Goal: Browse casually: Explore the website without a specific task or goal

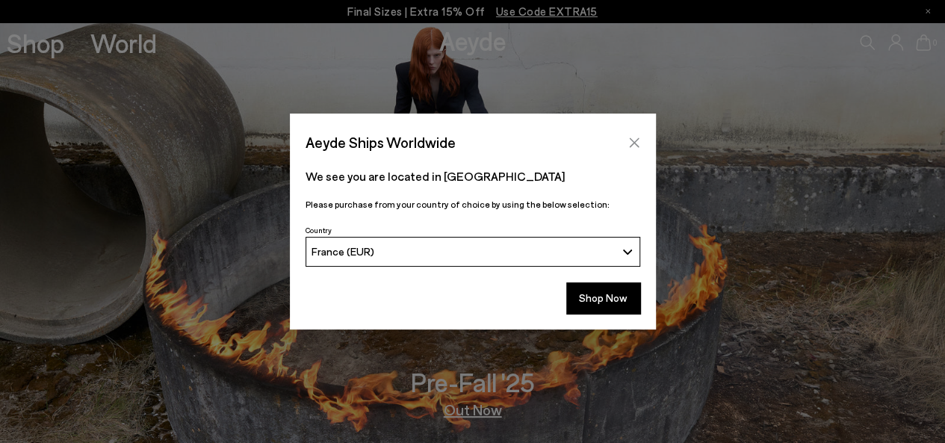
click at [639, 144] on icon "Close" at bounding box center [634, 143] width 12 height 12
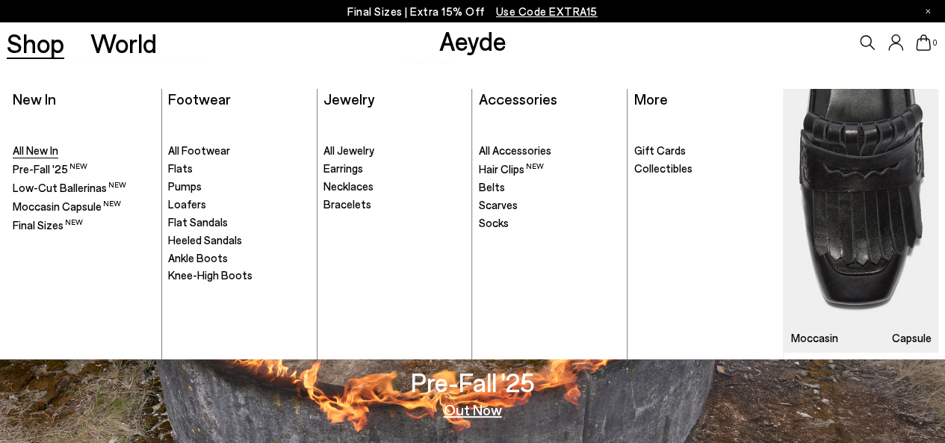
click at [25, 150] on span "All New In" at bounding box center [36, 149] width 46 height 13
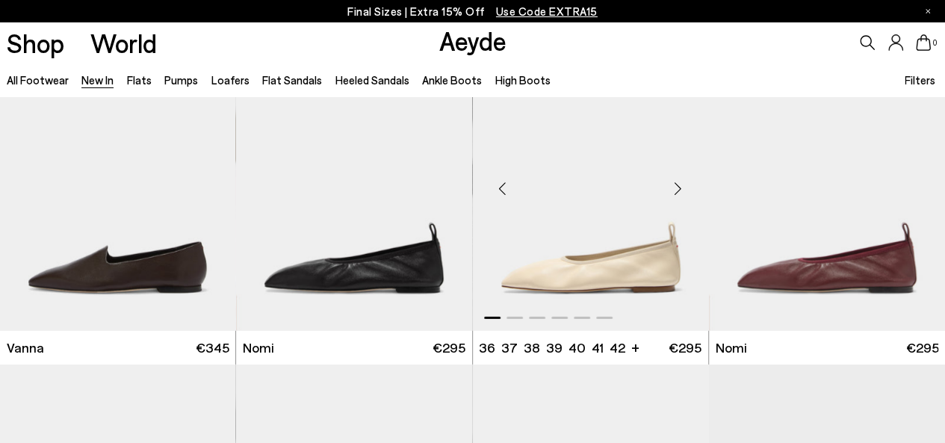
scroll to position [1942, 0]
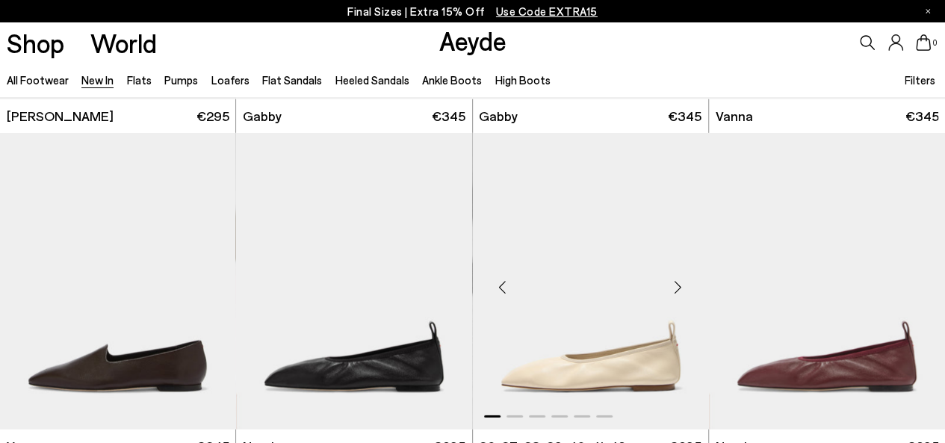
click at [677, 282] on div "Next slide" at bounding box center [678, 287] width 45 height 45
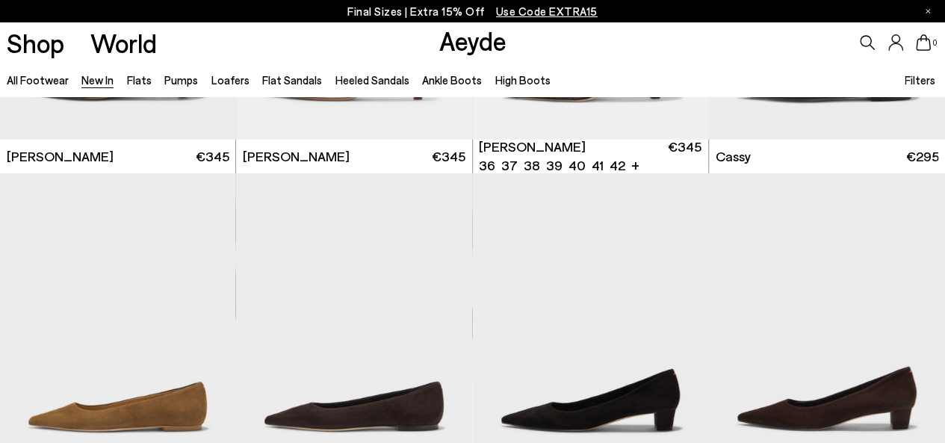
scroll to position [5302, 0]
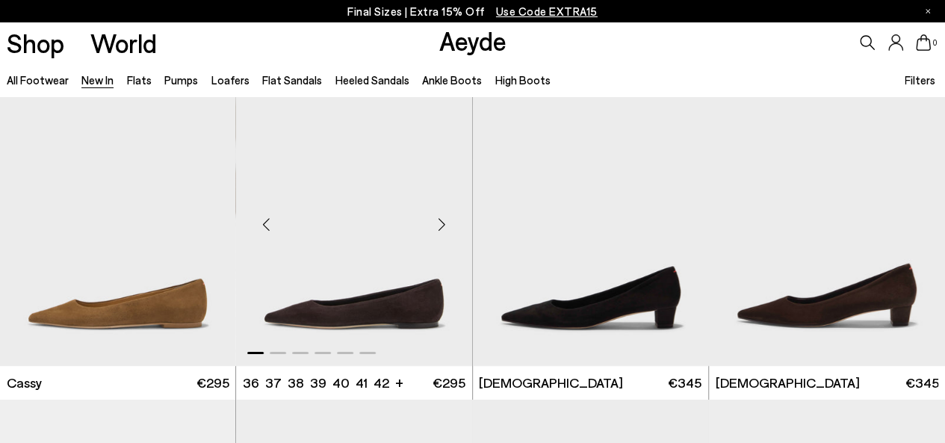
click at [445, 220] on div "Next slide" at bounding box center [442, 224] width 45 height 45
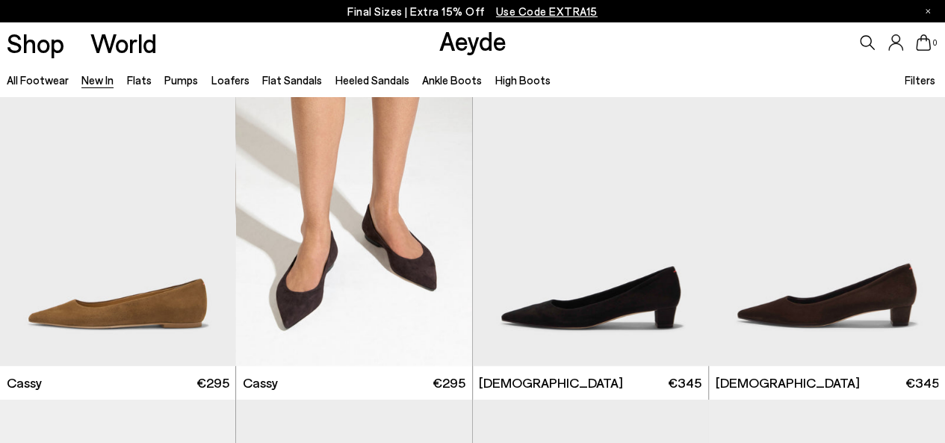
scroll to position [5676, 0]
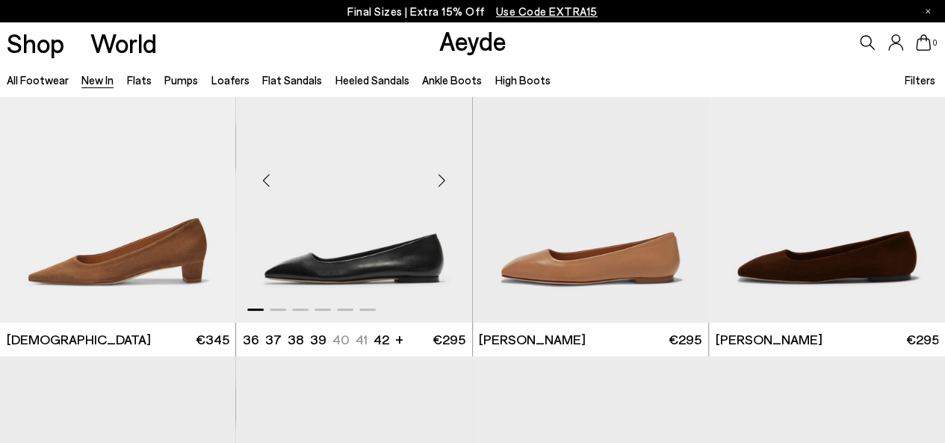
click at [440, 178] on div "Next slide" at bounding box center [442, 180] width 45 height 45
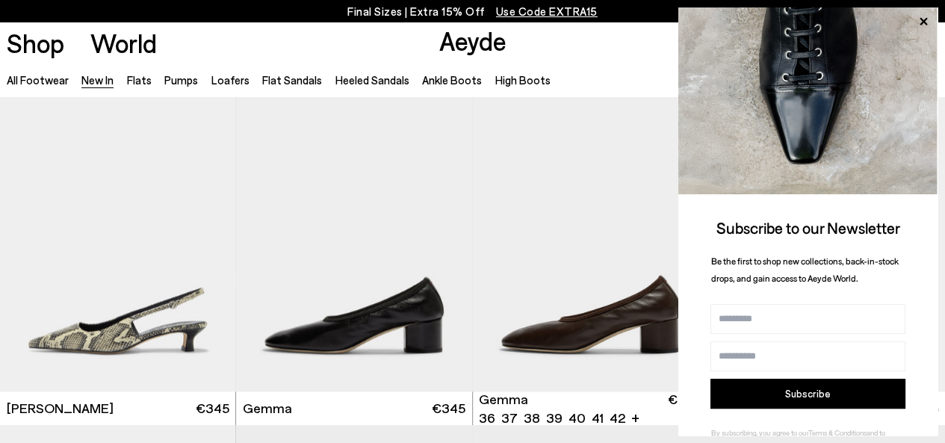
scroll to position [6646, 0]
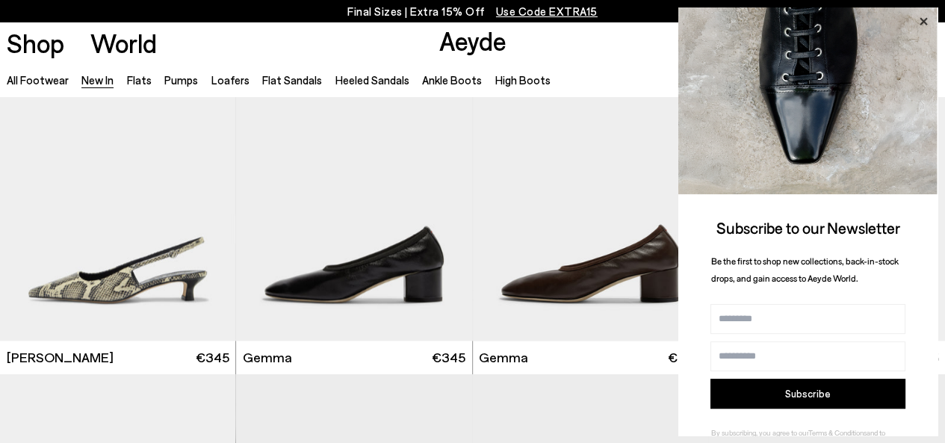
click at [919, 18] on icon at bounding box center [922, 21] width 19 height 19
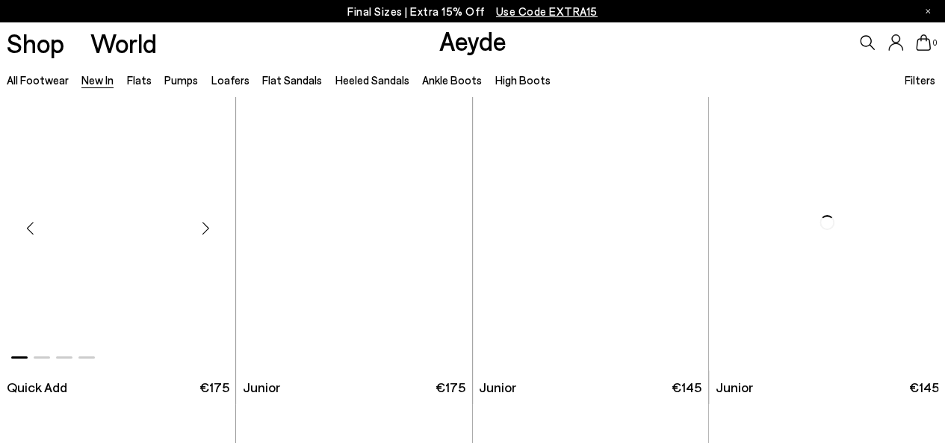
scroll to position [8289, 0]
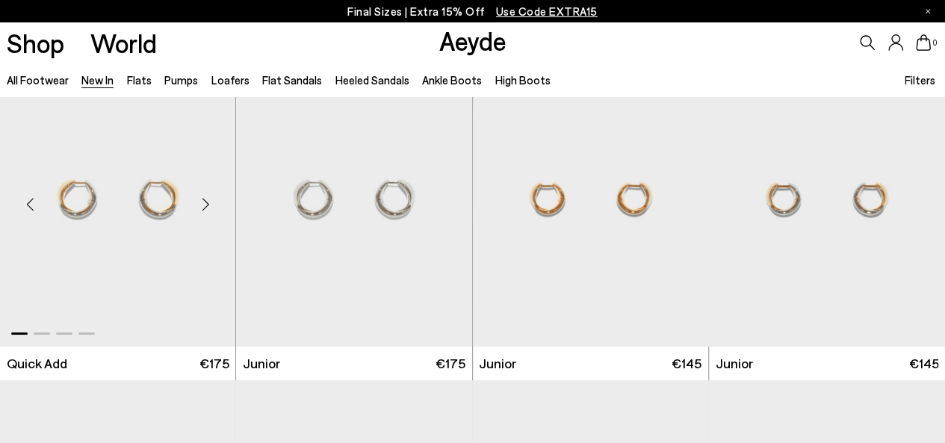
click at [205, 200] on div "Next slide" at bounding box center [205, 204] width 45 height 45
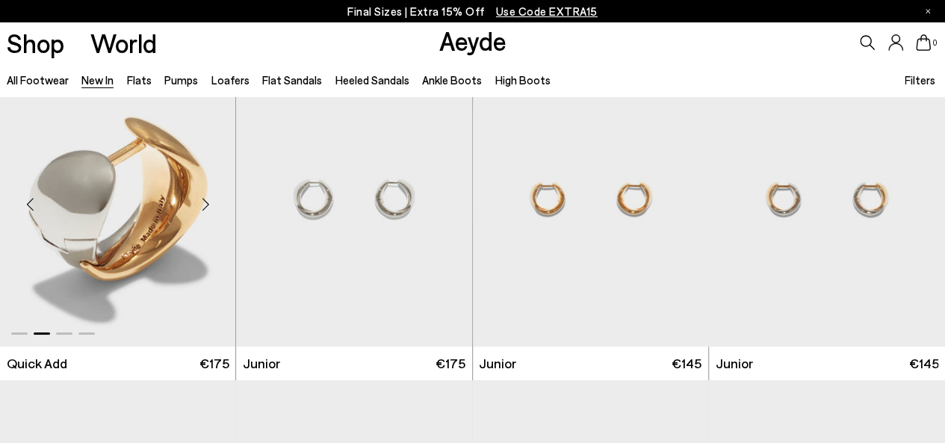
click at [205, 200] on div "Next slide" at bounding box center [205, 204] width 45 height 45
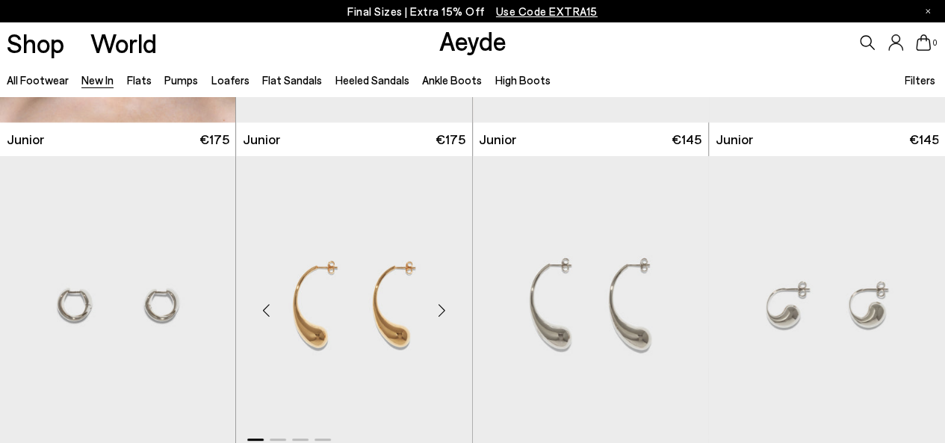
scroll to position [8737, 0]
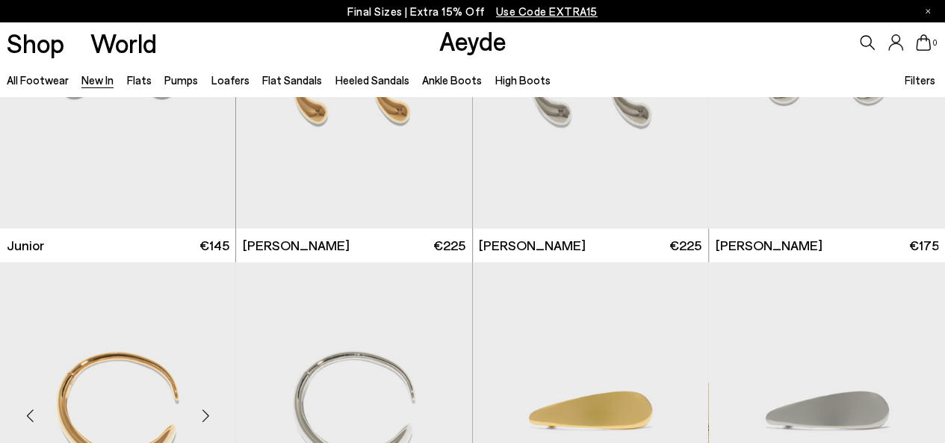
scroll to position [8887, 0]
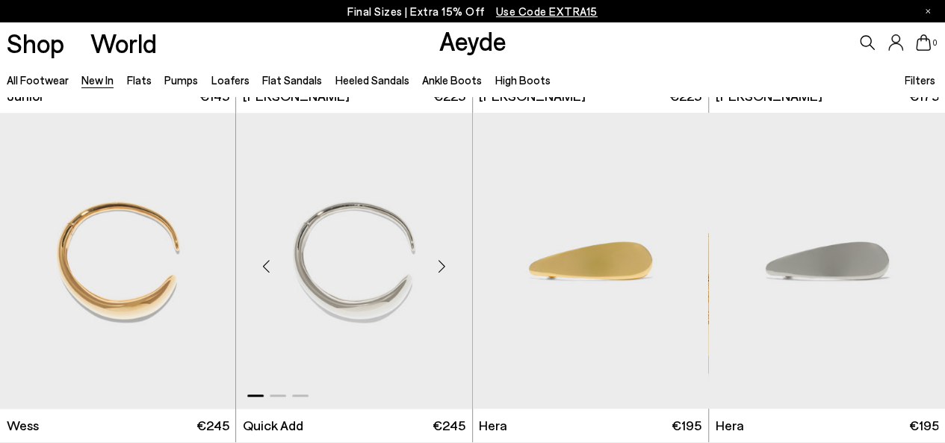
click at [442, 263] on div "Next slide" at bounding box center [442, 266] width 45 height 45
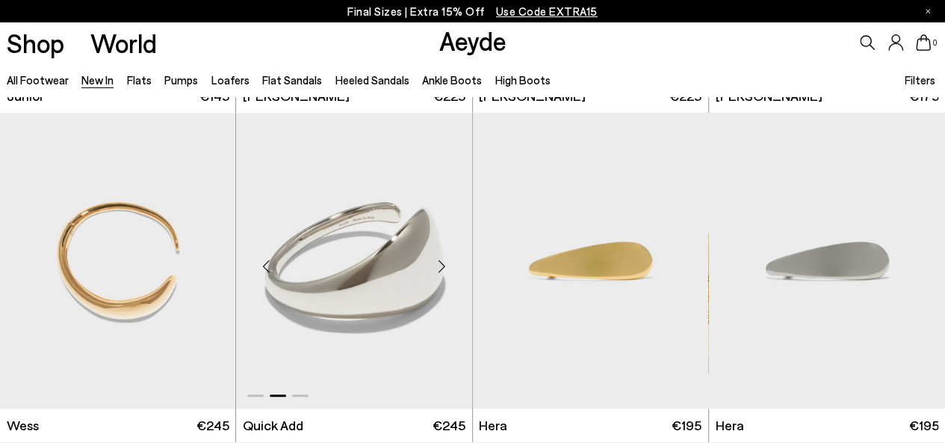
click at [442, 264] on div "Next slide" at bounding box center [442, 266] width 45 height 45
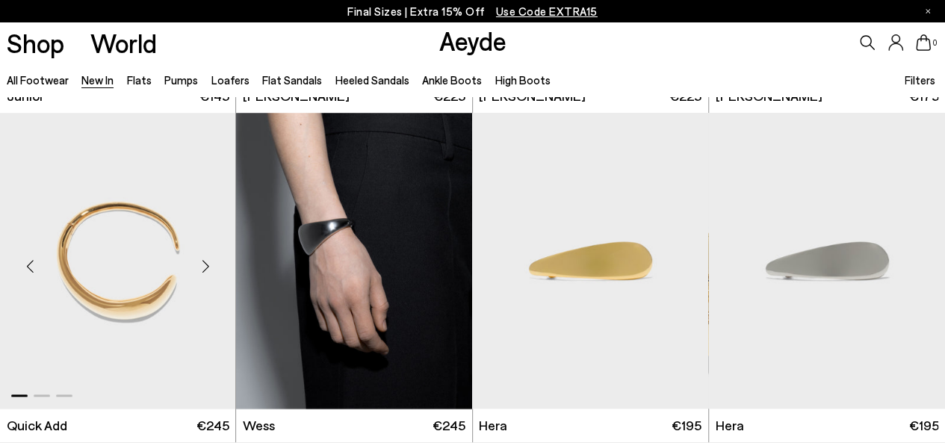
click at [205, 257] on div "Next slide" at bounding box center [205, 266] width 45 height 45
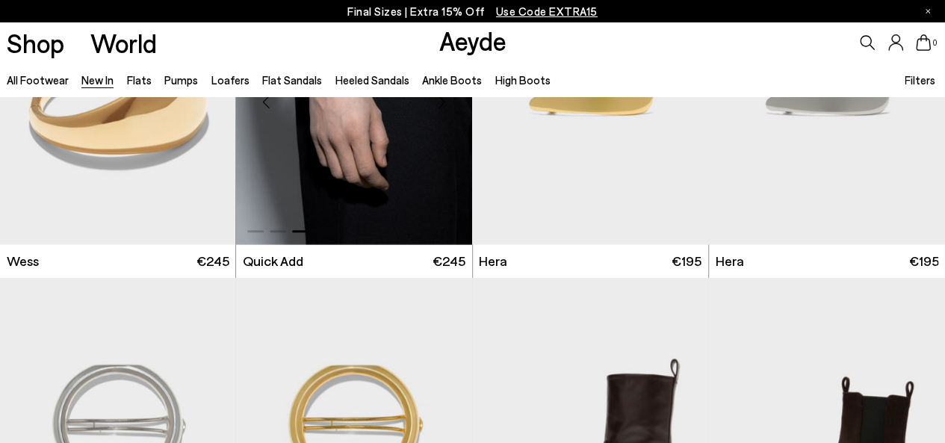
scroll to position [9185, 0]
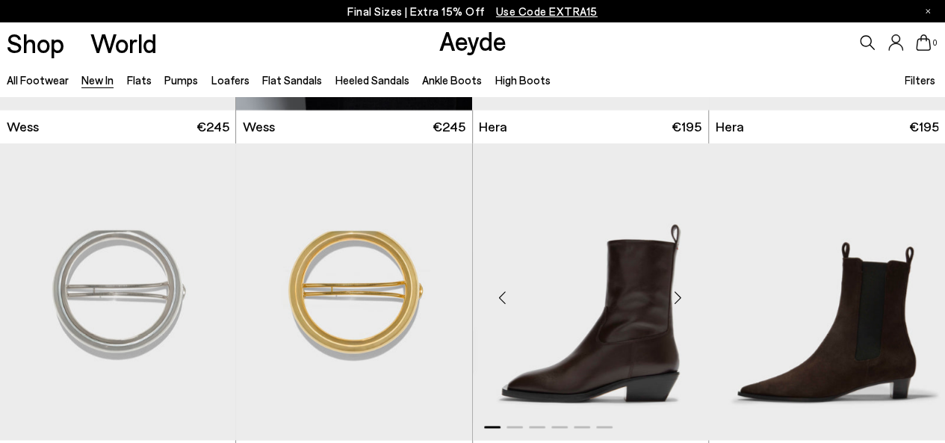
click at [680, 296] on div "Next slide" at bounding box center [678, 297] width 45 height 45
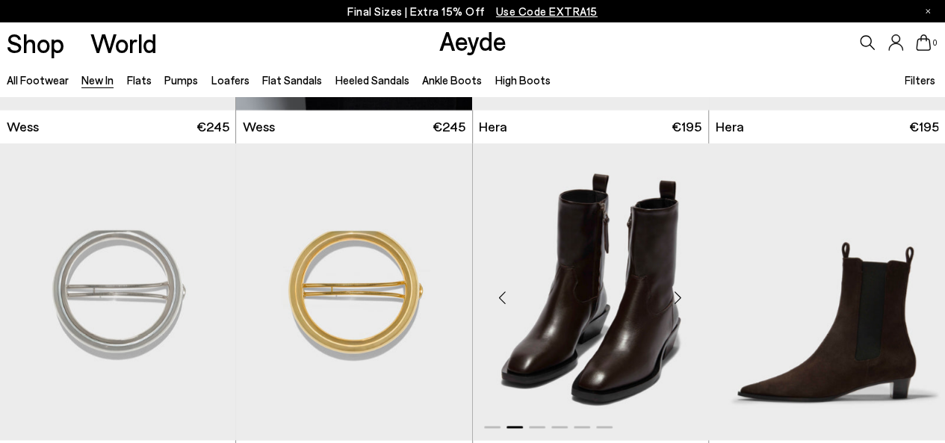
click at [677, 296] on div "Next slide" at bounding box center [678, 297] width 45 height 45
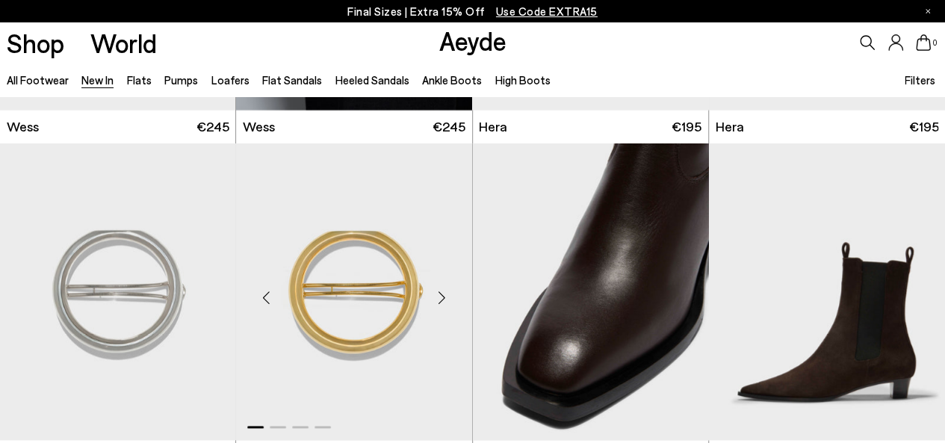
click at [441, 297] on div "Next slide" at bounding box center [442, 297] width 45 height 45
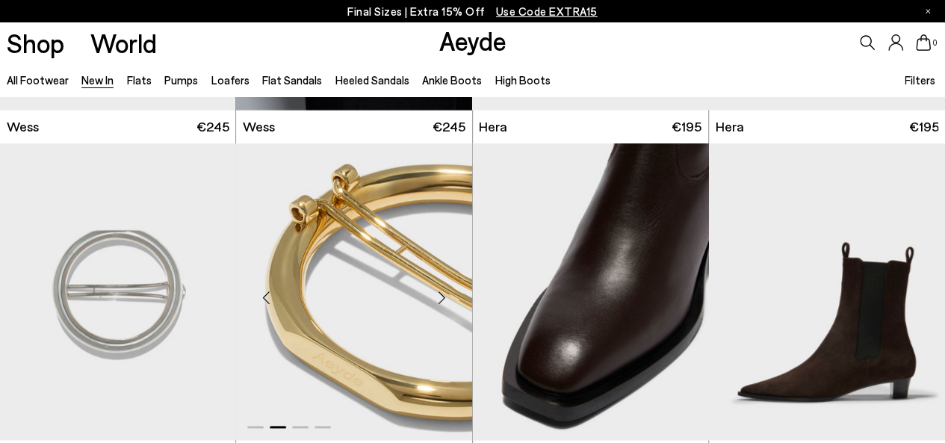
click at [441, 297] on div "Next slide" at bounding box center [442, 297] width 45 height 45
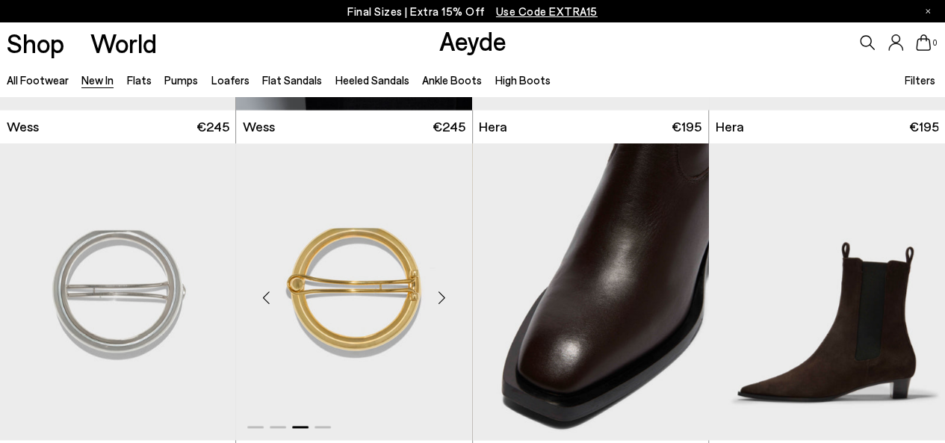
click at [439, 296] on div "Next slide" at bounding box center [442, 297] width 45 height 45
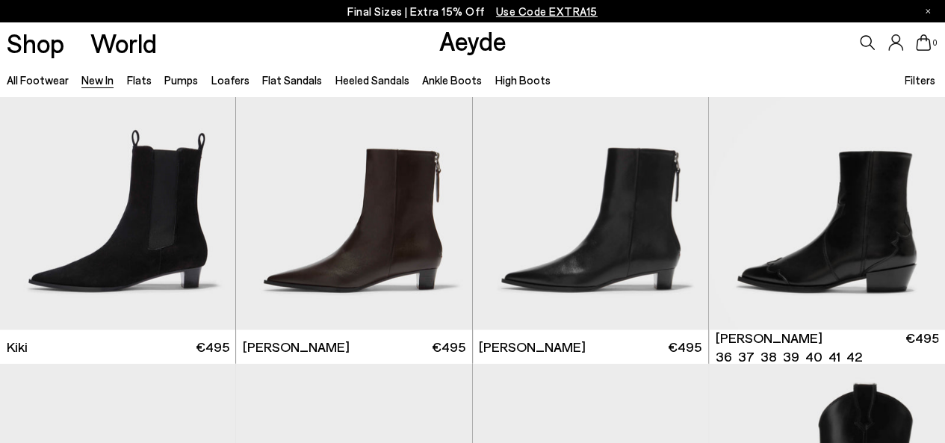
scroll to position [9858, 0]
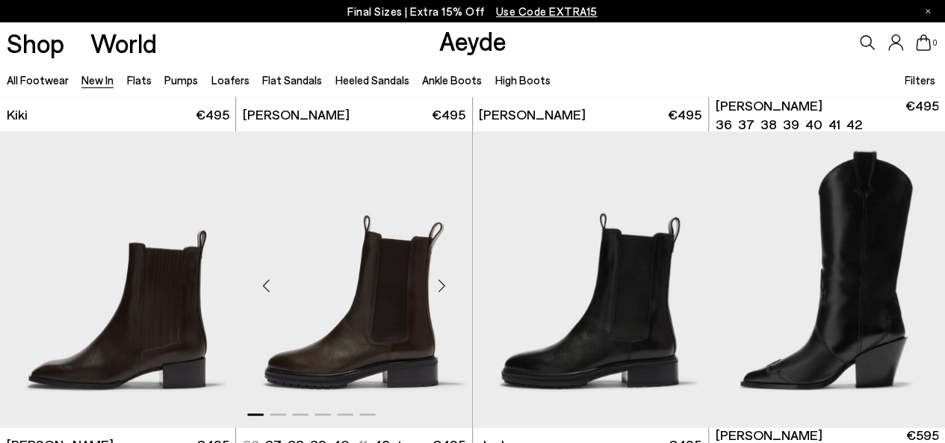
click at [444, 288] on div "Next slide" at bounding box center [442, 285] width 45 height 45
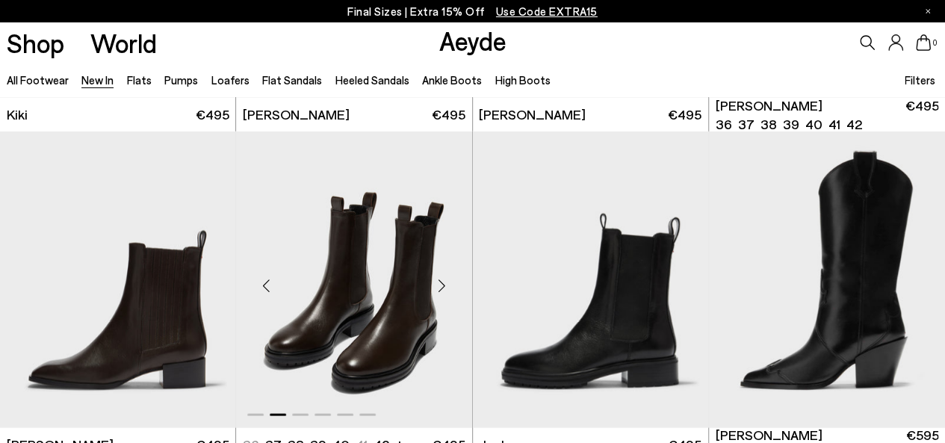
click at [444, 286] on div "Next slide" at bounding box center [442, 285] width 45 height 45
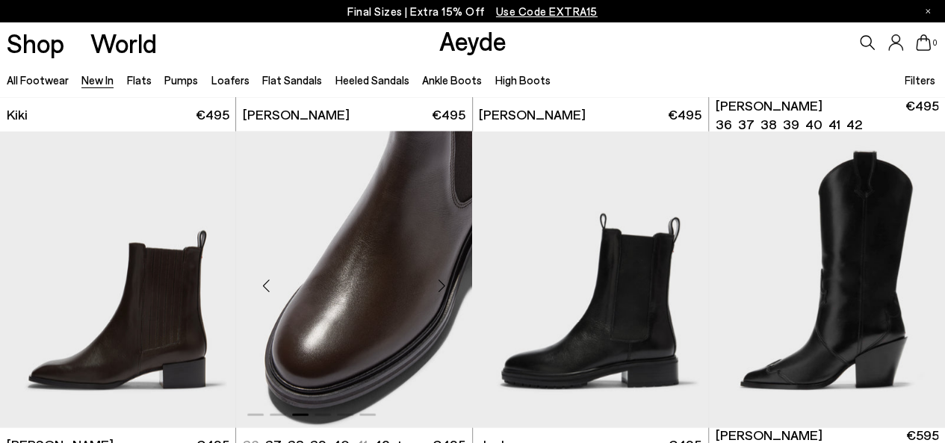
click at [444, 286] on div "Next slide" at bounding box center [442, 285] width 45 height 45
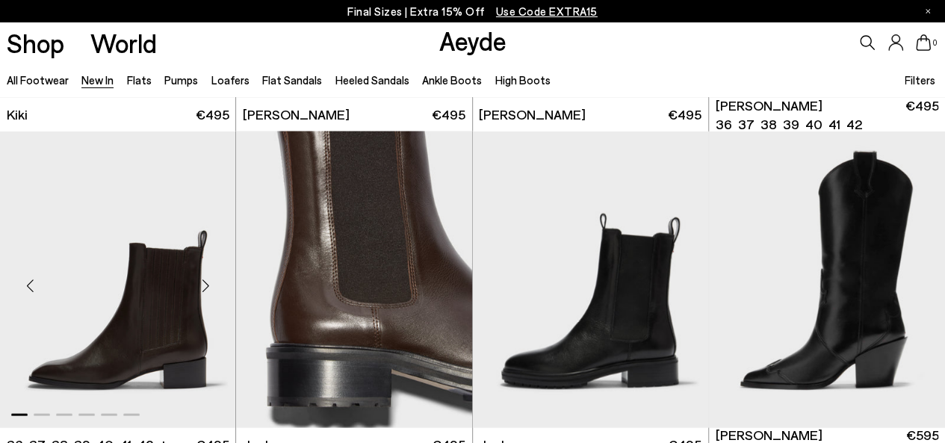
click at [206, 283] on div "Next slide" at bounding box center [205, 285] width 45 height 45
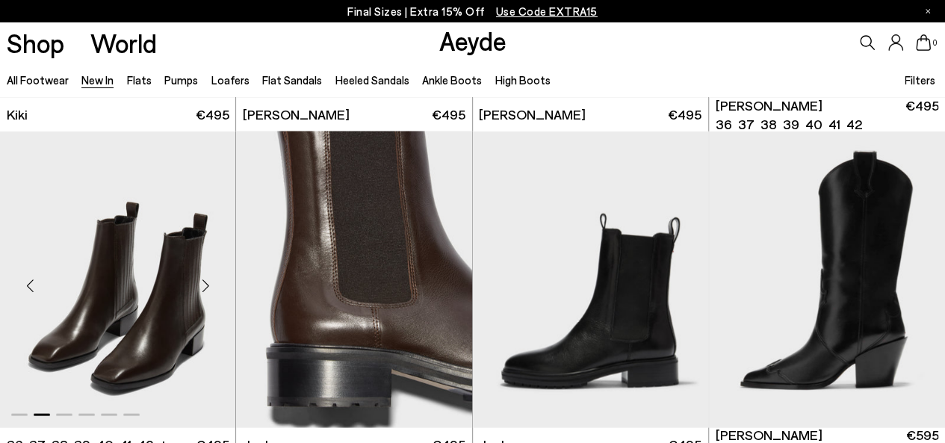
click at [205, 283] on div "Next slide" at bounding box center [205, 285] width 45 height 45
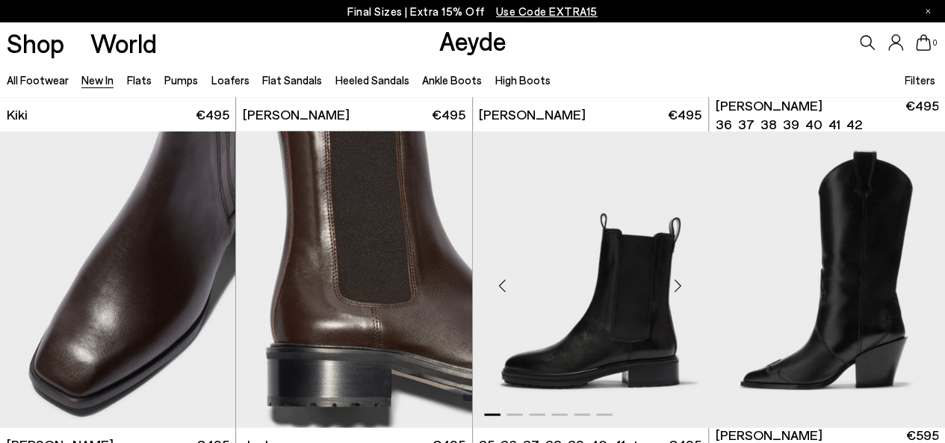
click at [675, 289] on div "Next slide" at bounding box center [678, 285] width 45 height 45
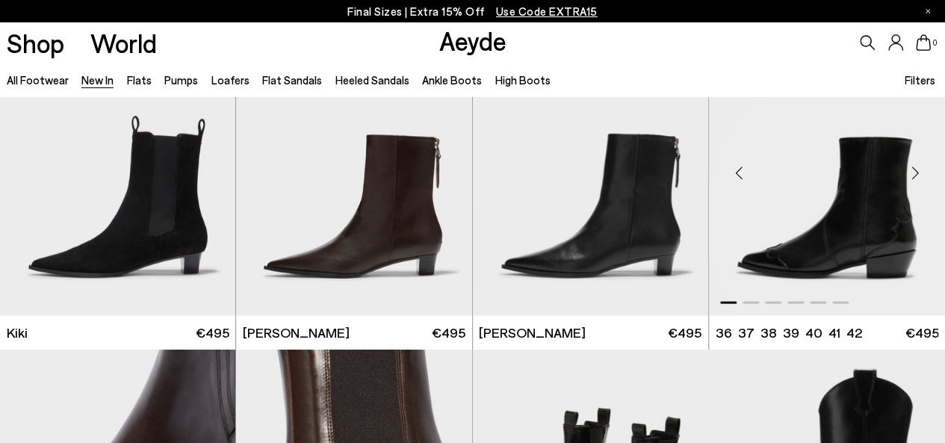
scroll to position [9633, 0]
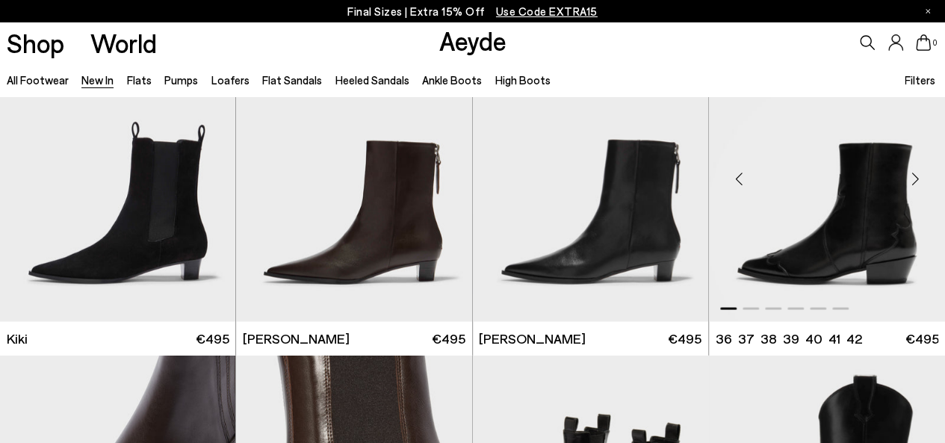
click at [912, 178] on div "Next slide" at bounding box center [914, 179] width 45 height 45
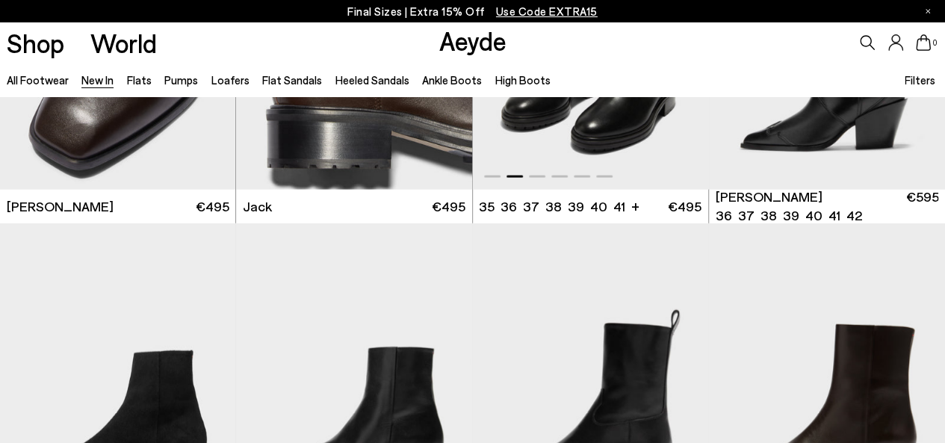
scroll to position [10231, 0]
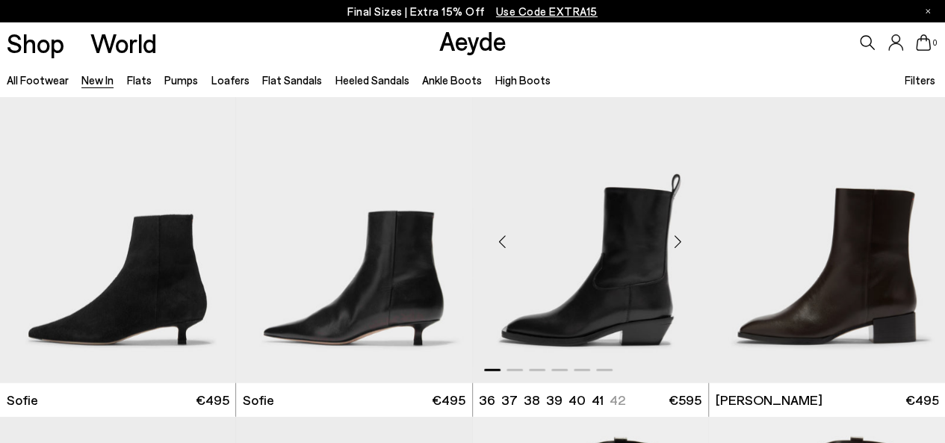
click at [681, 243] on div "Next slide" at bounding box center [678, 241] width 45 height 45
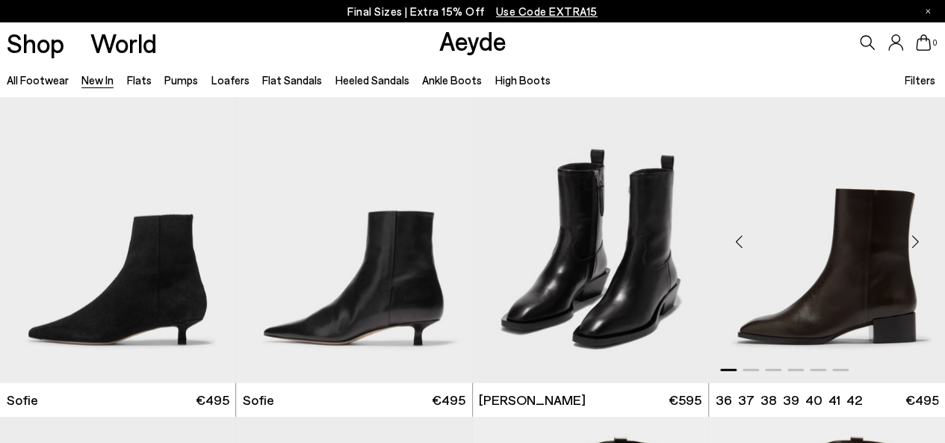
click at [910, 245] on div "Next slide" at bounding box center [914, 241] width 45 height 45
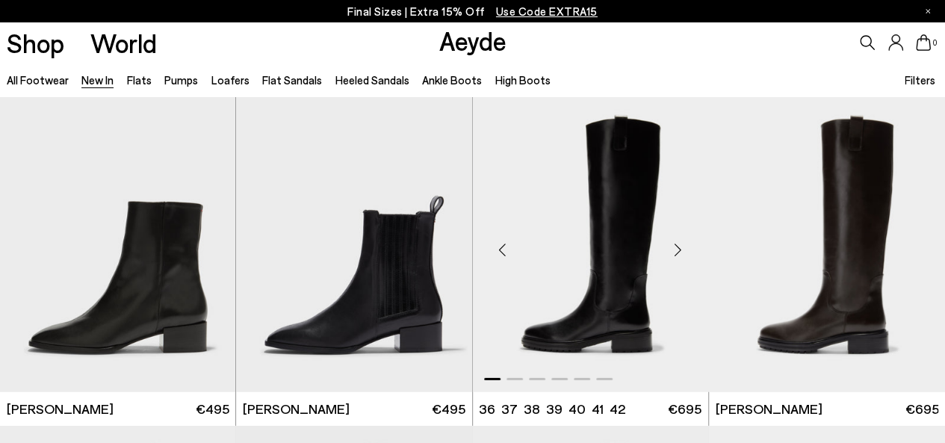
scroll to position [10530, 0]
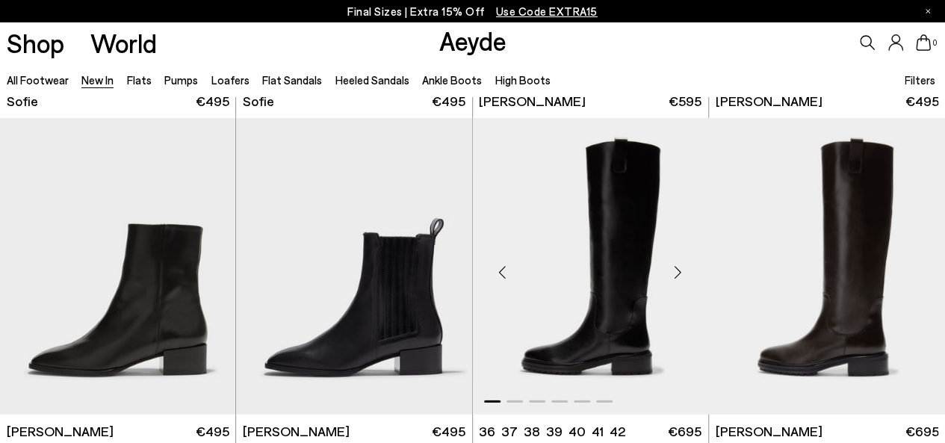
click at [674, 271] on div "Next slide" at bounding box center [678, 272] width 45 height 45
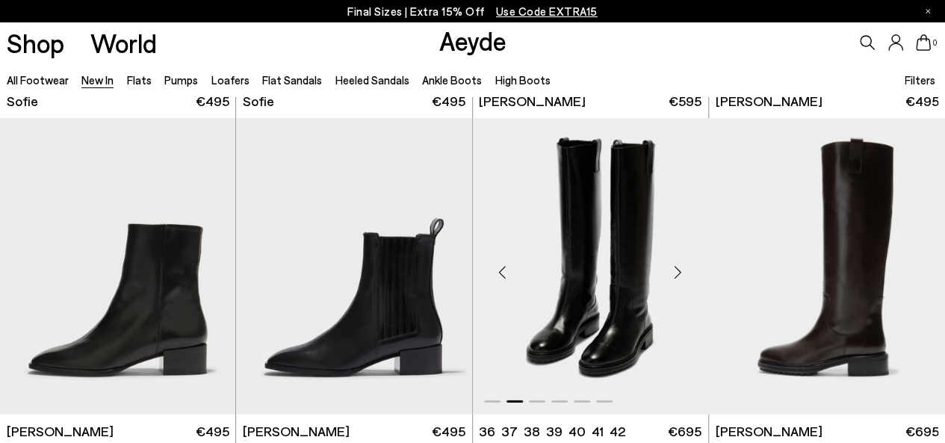
click at [678, 271] on div "Next slide" at bounding box center [678, 272] width 45 height 45
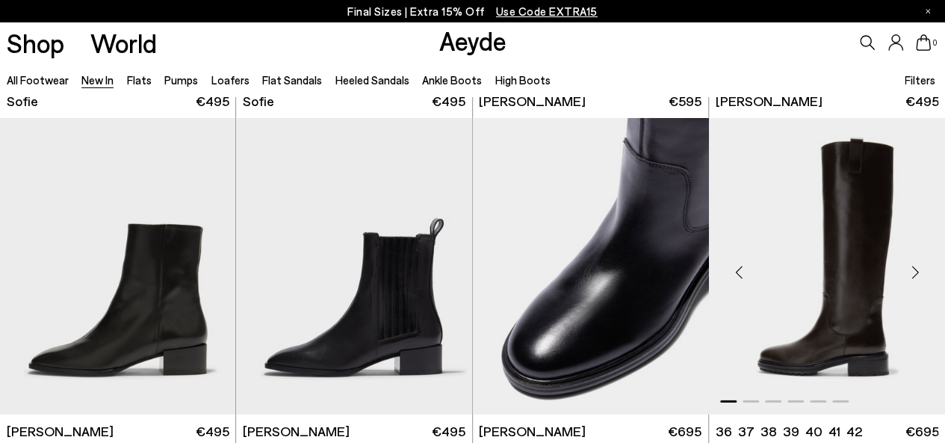
click at [918, 273] on div "Next slide" at bounding box center [914, 272] width 45 height 45
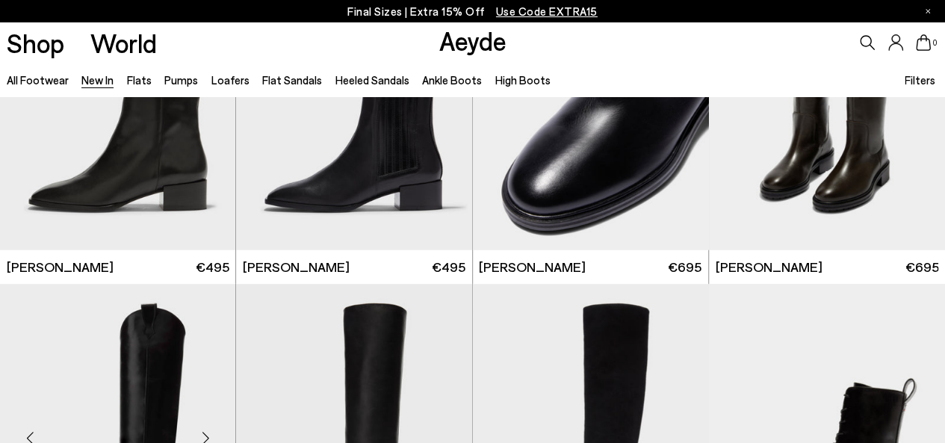
scroll to position [10828, 0]
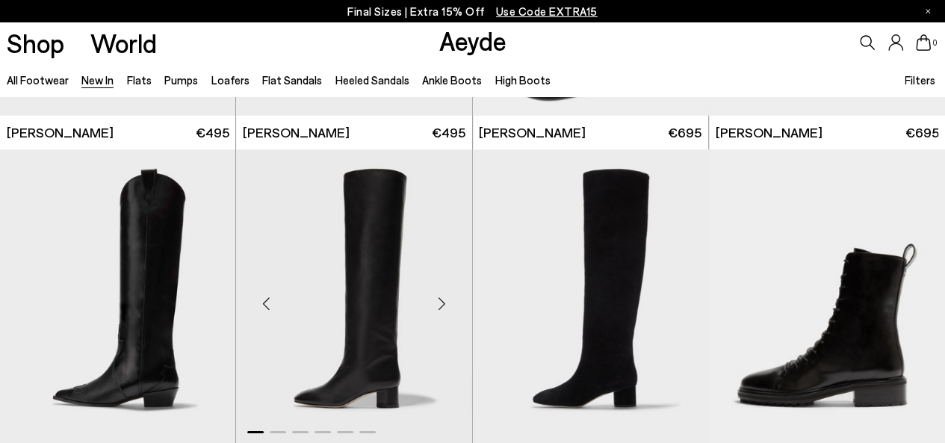
click at [441, 302] on div "Next slide" at bounding box center [442, 303] width 45 height 45
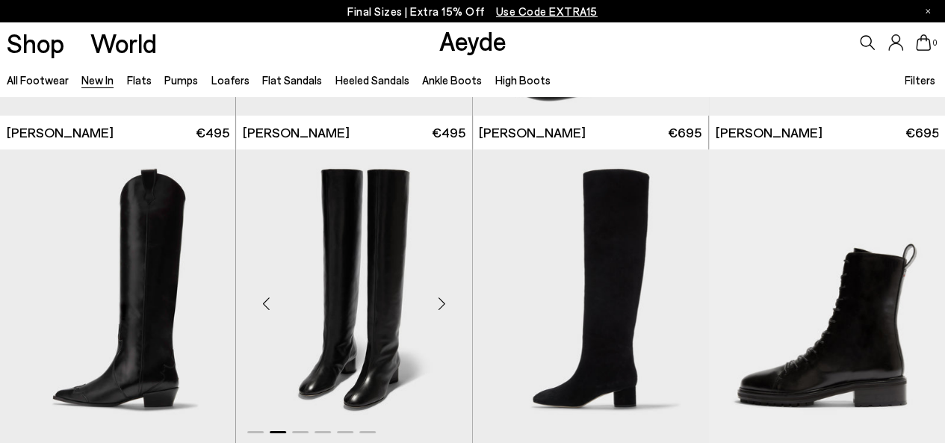
click at [441, 302] on div "Next slide" at bounding box center [442, 303] width 45 height 45
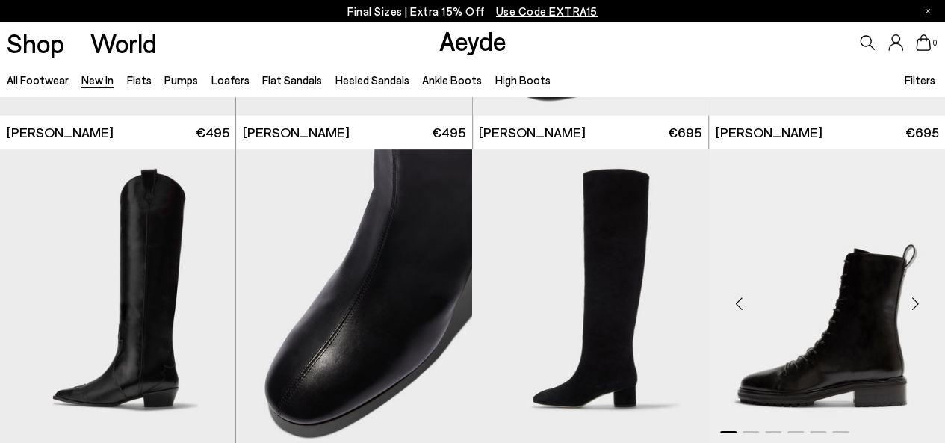
click at [919, 307] on div "Next slide" at bounding box center [914, 303] width 45 height 45
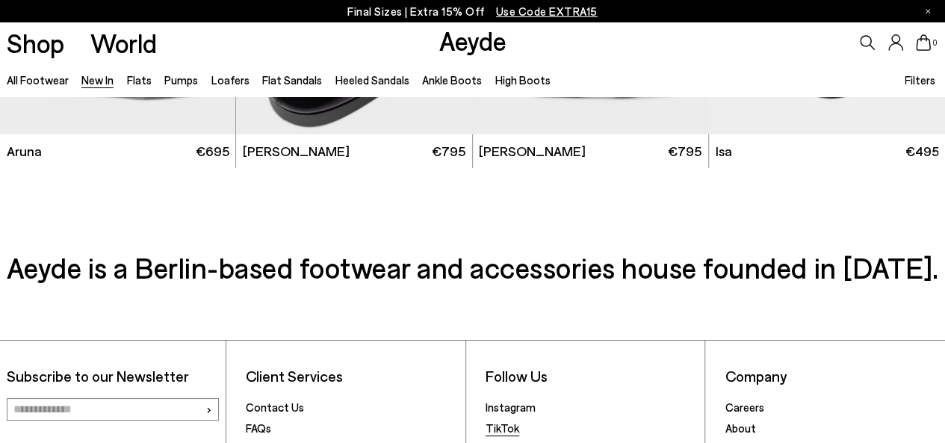
scroll to position [11276, 0]
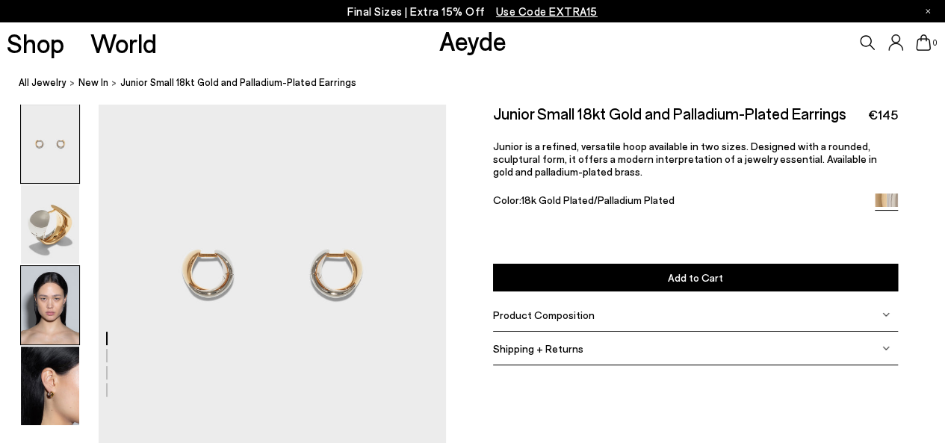
drag, startPoint x: 42, startPoint y: 230, endPoint x: 51, endPoint y: 293, distance: 63.4
click at [42, 230] on img at bounding box center [50, 224] width 58 height 78
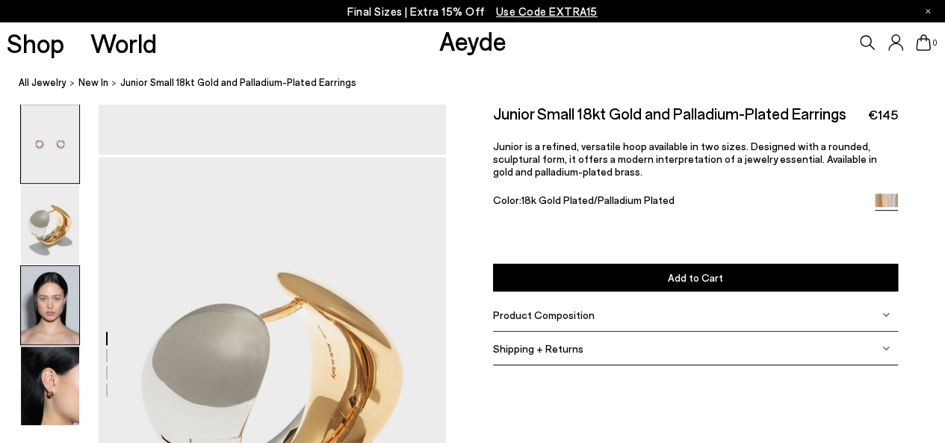
click at [51, 293] on img at bounding box center [50, 305] width 58 height 78
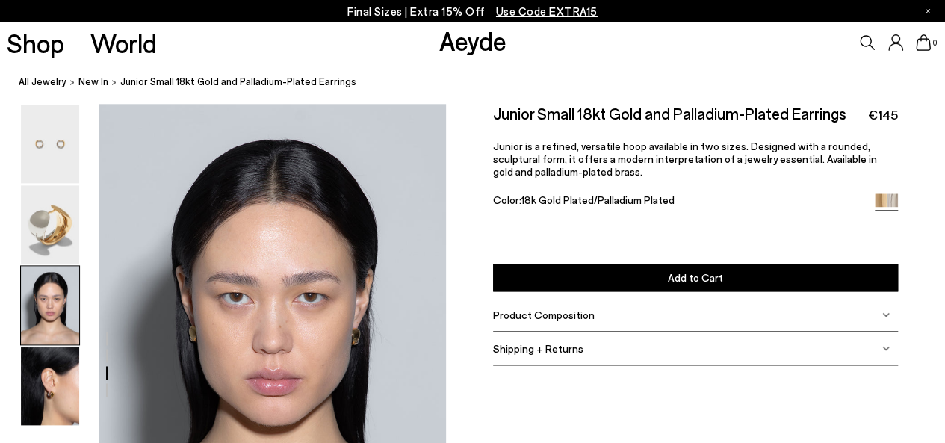
scroll to position [808, 0]
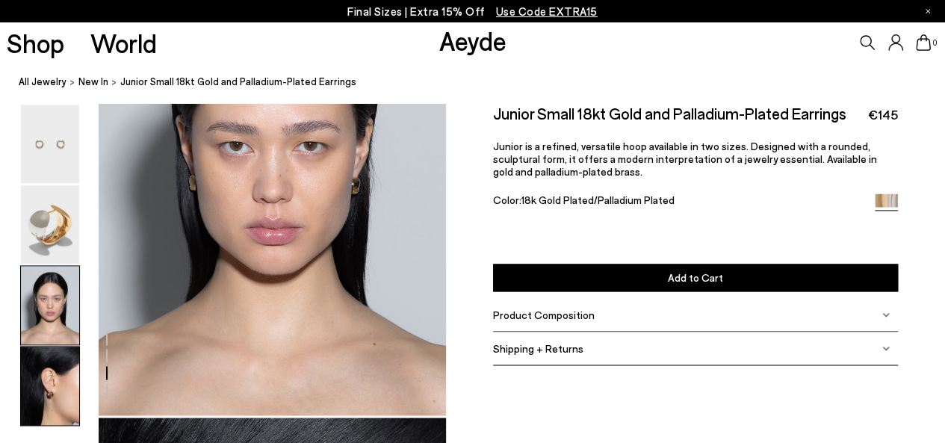
click at [55, 366] on img at bounding box center [50, 386] width 58 height 78
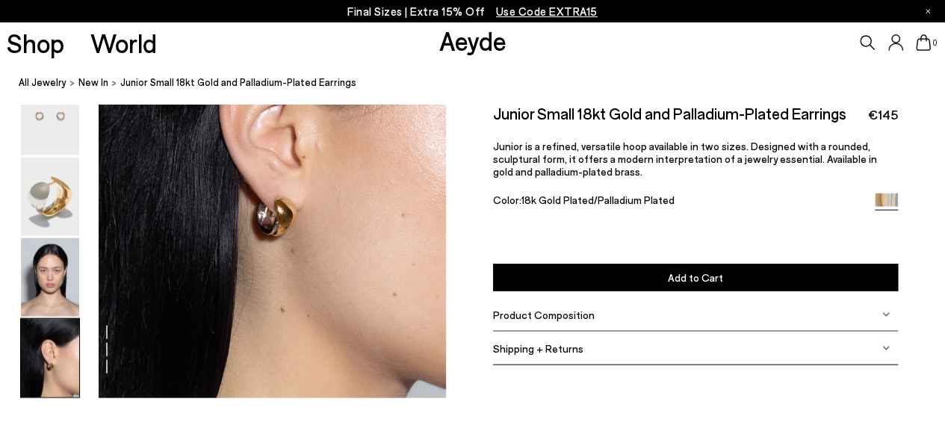
scroll to position [1599, 0]
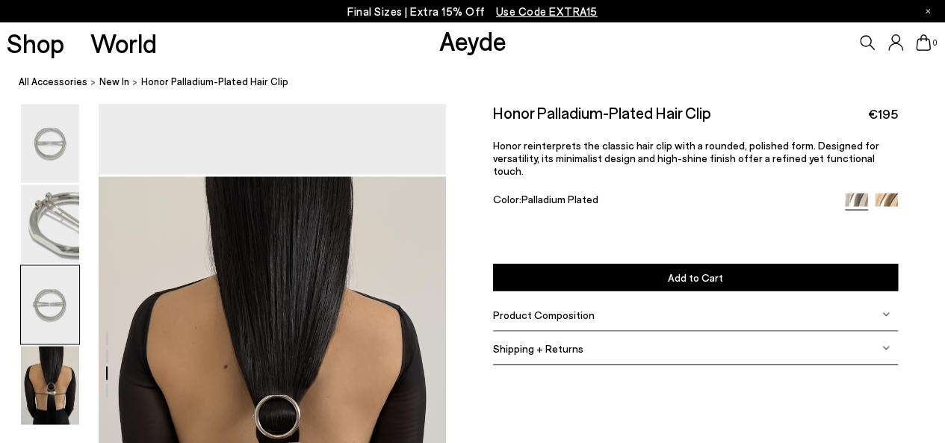
scroll to position [1195, 0]
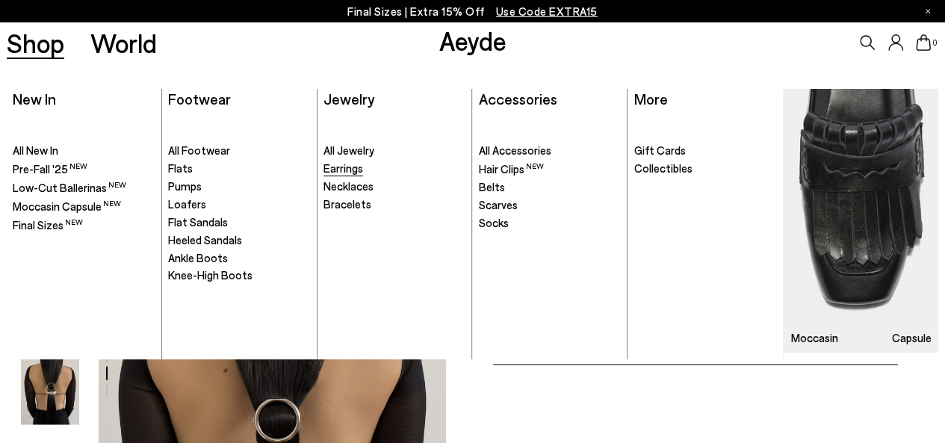
click at [349, 170] on span "Earrings" at bounding box center [343, 167] width 40 height 13
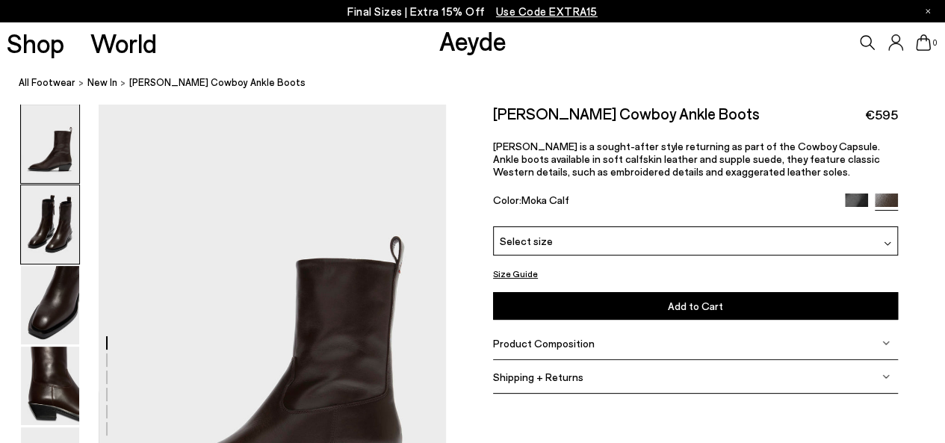
click at [45, 229] on img at bounding box center [50, 224] width 58 height 78
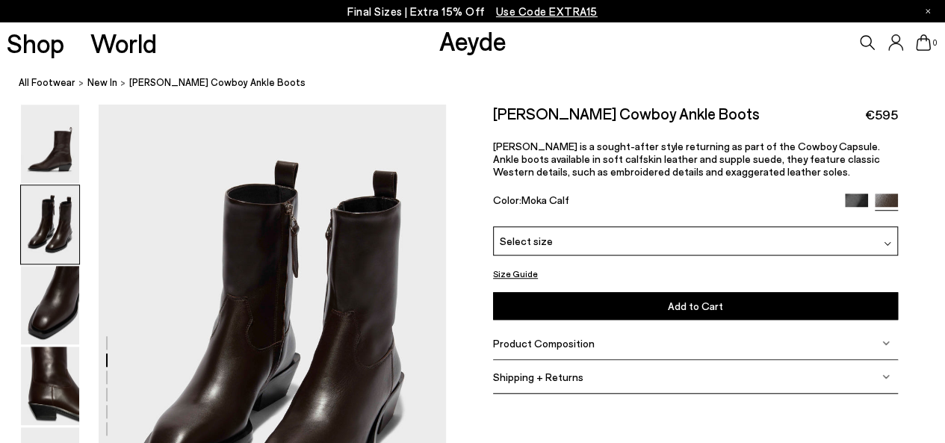
scroll to position [541, 0]
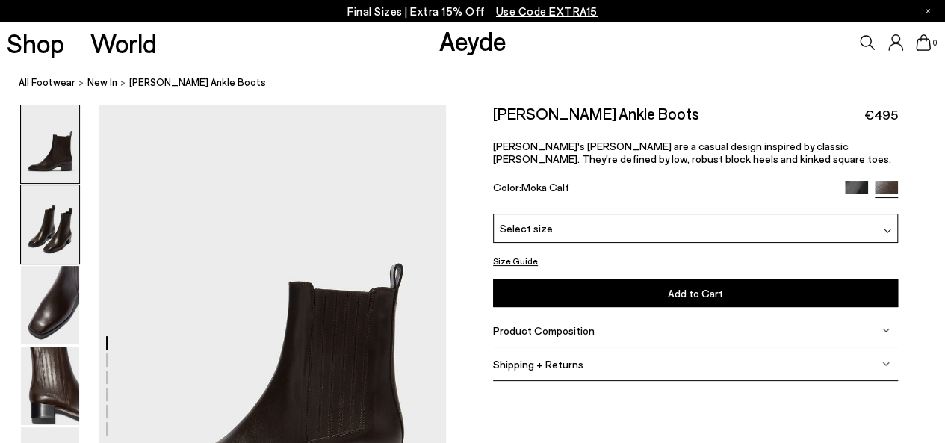
click at [60, 241] on img at bounding box center [50, 224] width 58 height 78
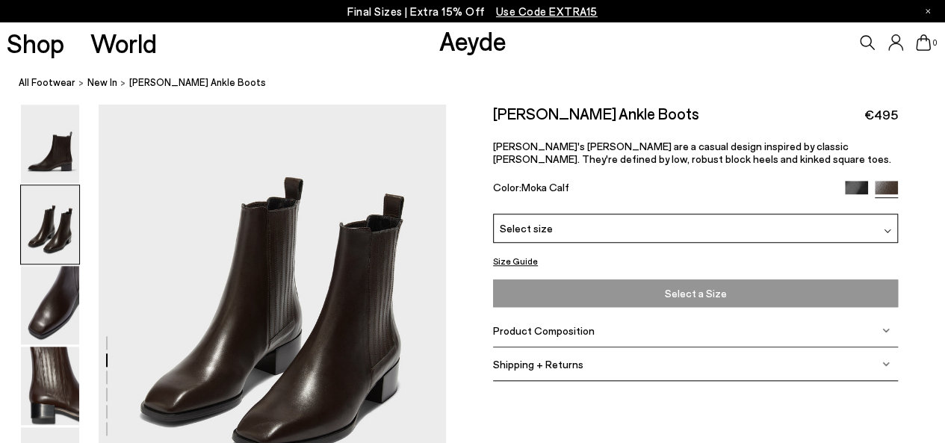
scroll to position [541, 0]
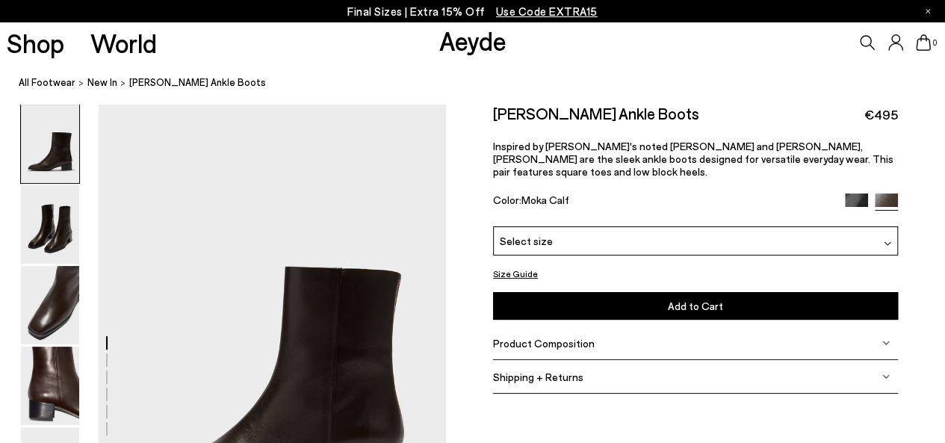
scroll to position [75, 0]
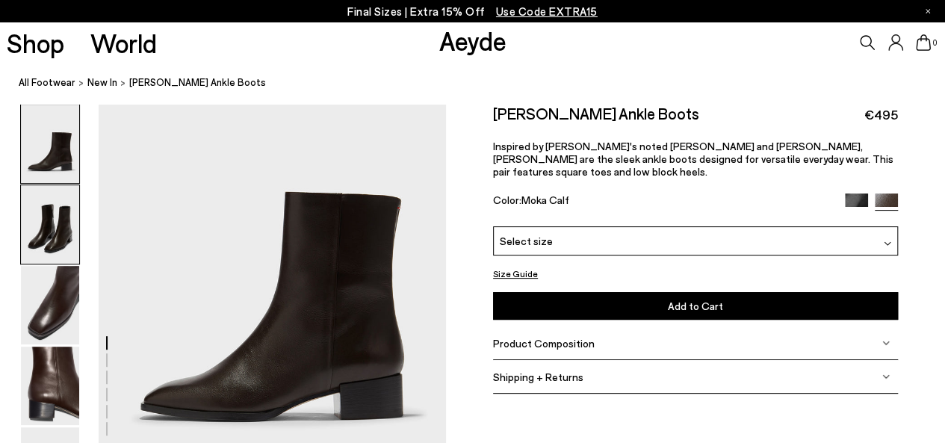
click at [44, 226] on img at bounding box center [50, 224] width 58 height 78
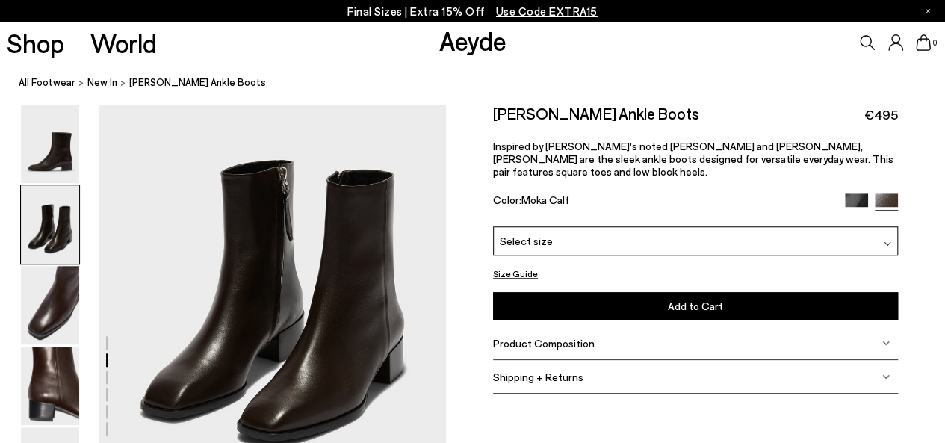
scroll to position [541, 0]
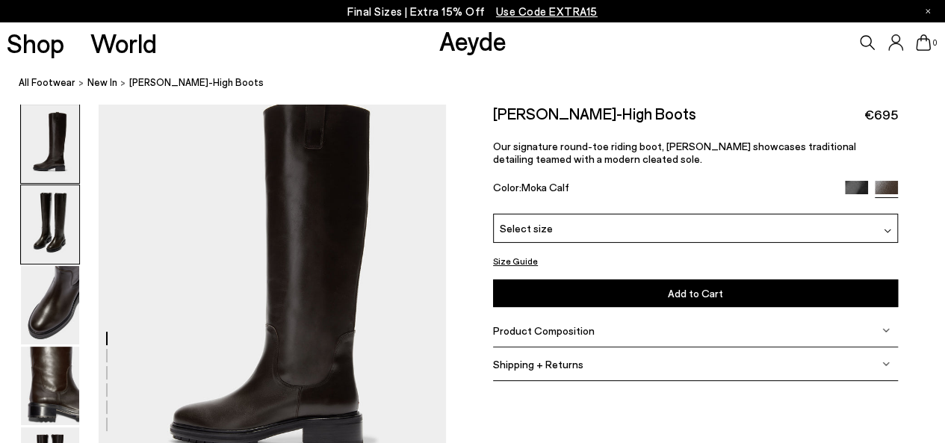
click at [42, 227] on img at bounding box center [50, 224] width 58 height 78
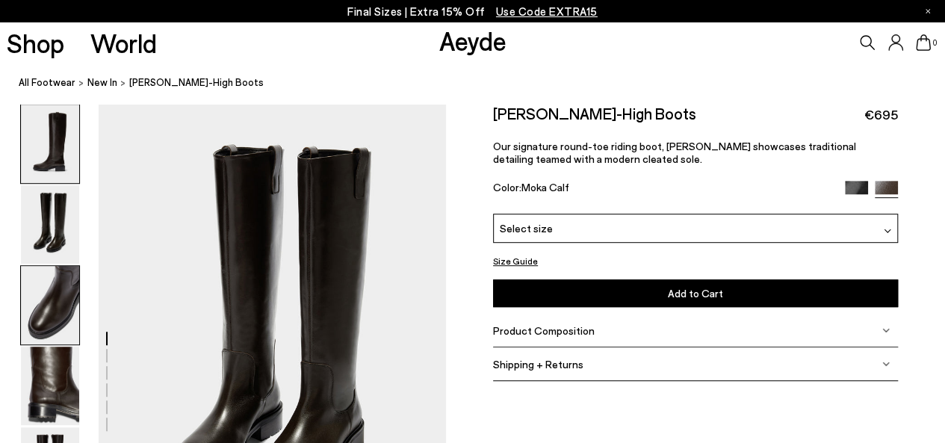
click at [53, 295] on img at bounding box center [50, 305] width 58 height 78
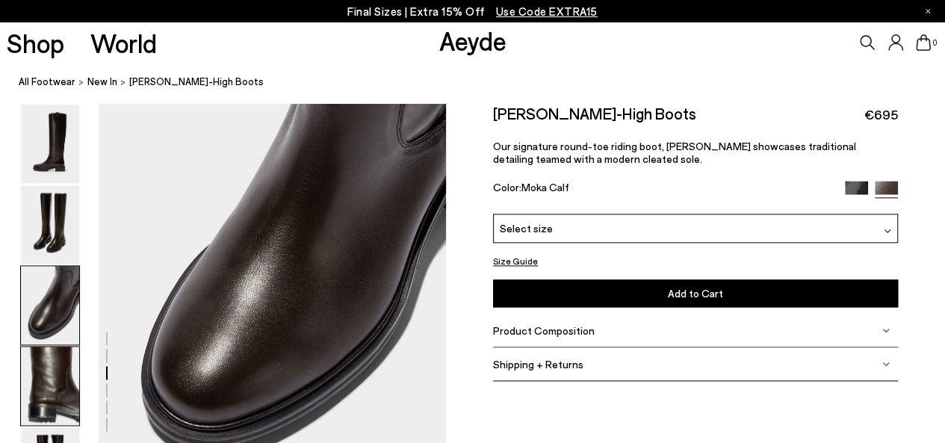
click at [78, 391] on img at bounding box center [50, 386] width 58 height 78
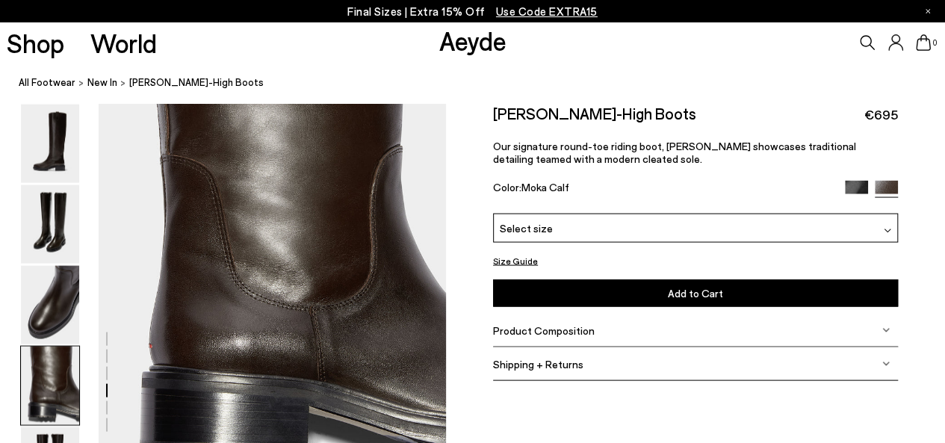
scroll to position [1422, 0]
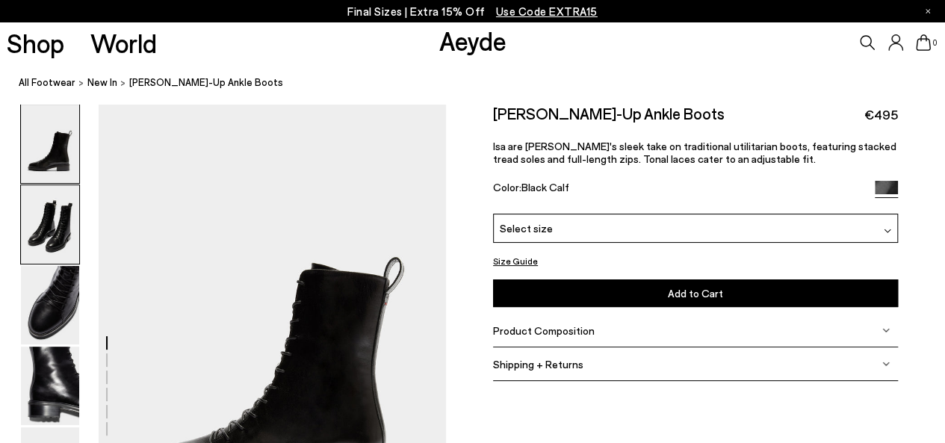
click at [31, 240] on img at bounding box center [50, 224] width 58 height 78
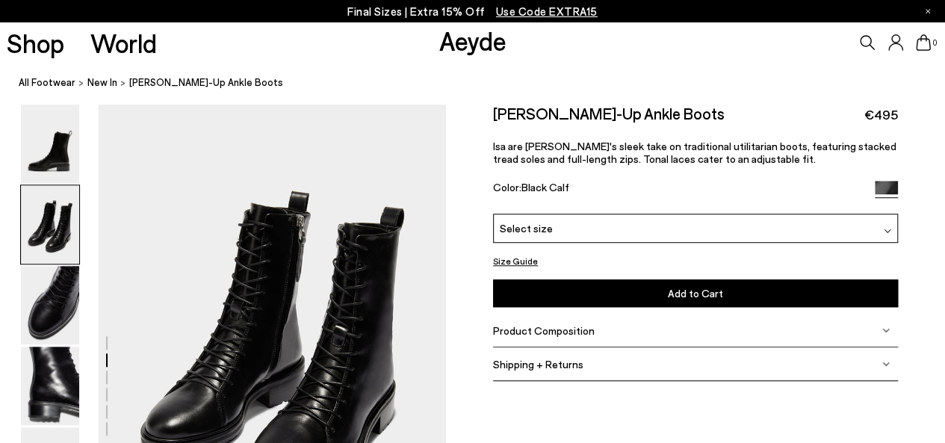
scroll to position [541, 0]
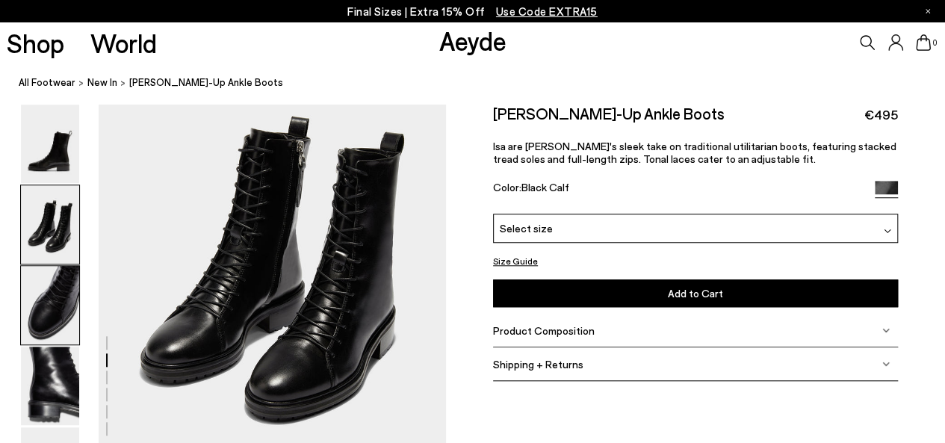
click at [62, 308] on img at bounding box center [50, 305] width 58 height 78
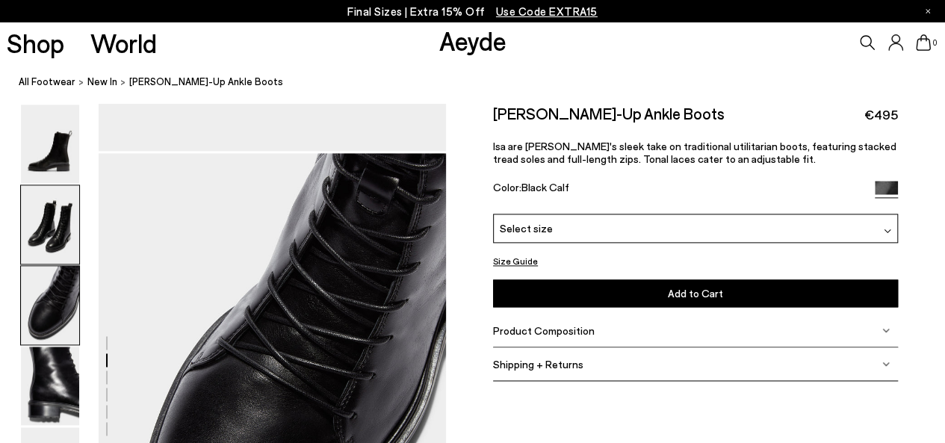
scroll to position [930, 0]
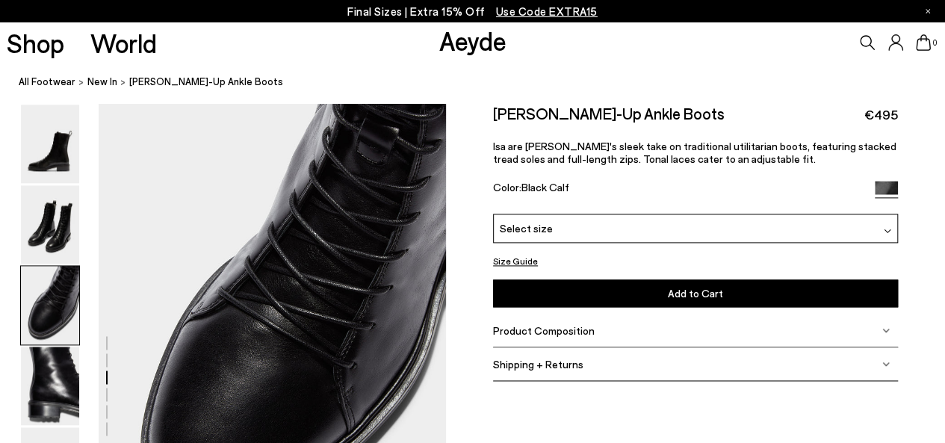
click at [55, 308] on img at bounding box center [50, 305] width 58 height 78
click at [42, 375] on img at bounding box center [50, 386] width 58 height 78
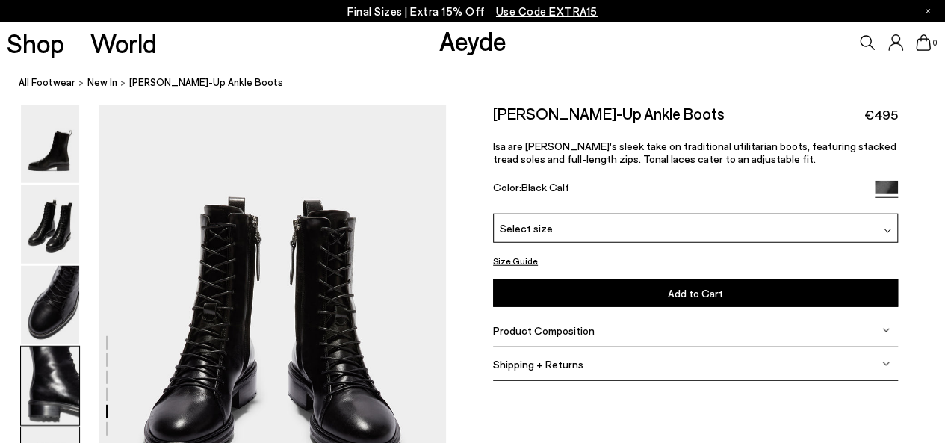
scroll to position [1918, 0]
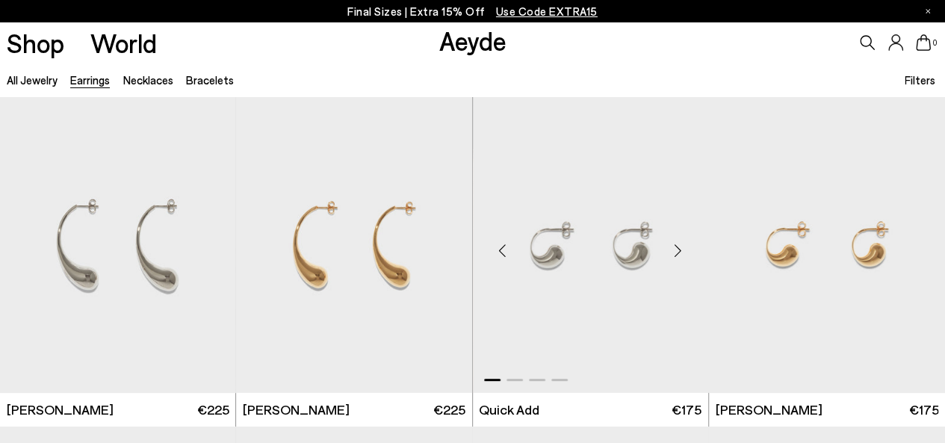
click at [674, 248] on div "Next slide" at bounding box center [678, 251] width 45 height 45
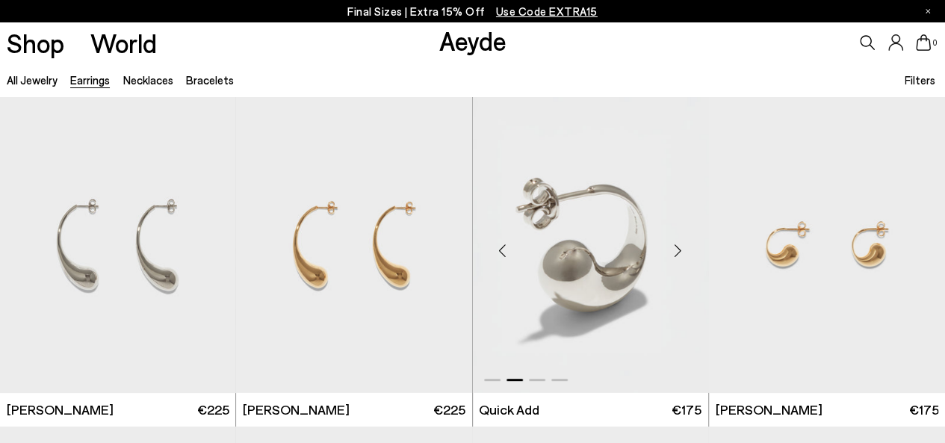
click at [674, 249] on div "Next slide" at bounding box center [678, 251] width 45 height 45
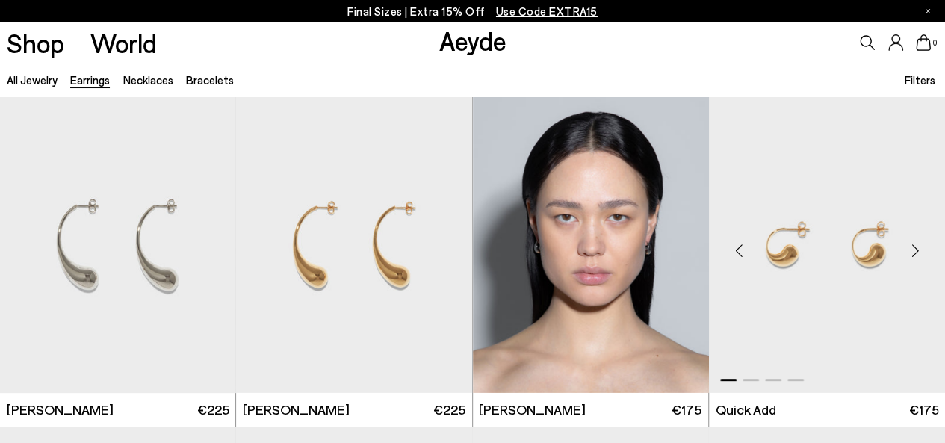
click at [914, 248] on div "Next slide" at bounding box center [914, 251] width 45 height 45
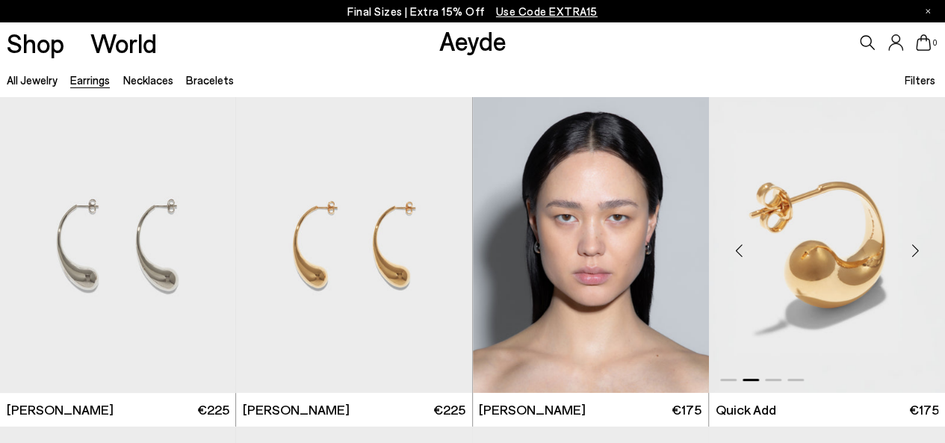
click at [913, 246] on div "Next slide" at bounding box center [914, 251] width 45 height 45
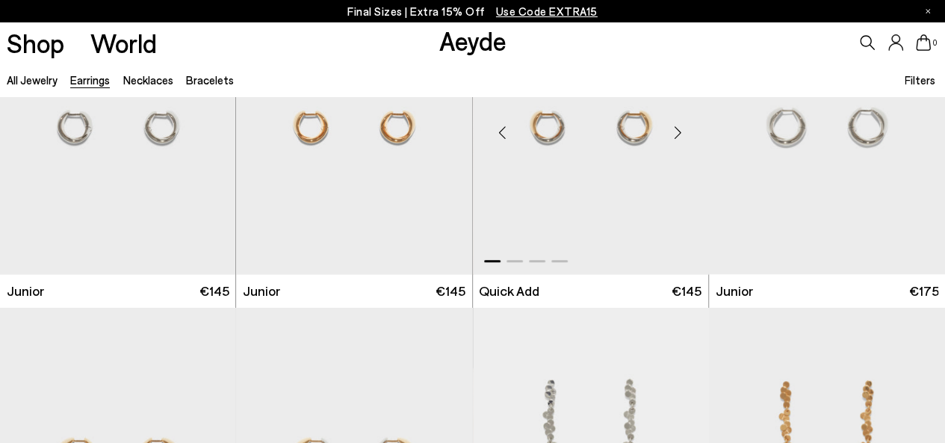
scroll to position [672, 0]
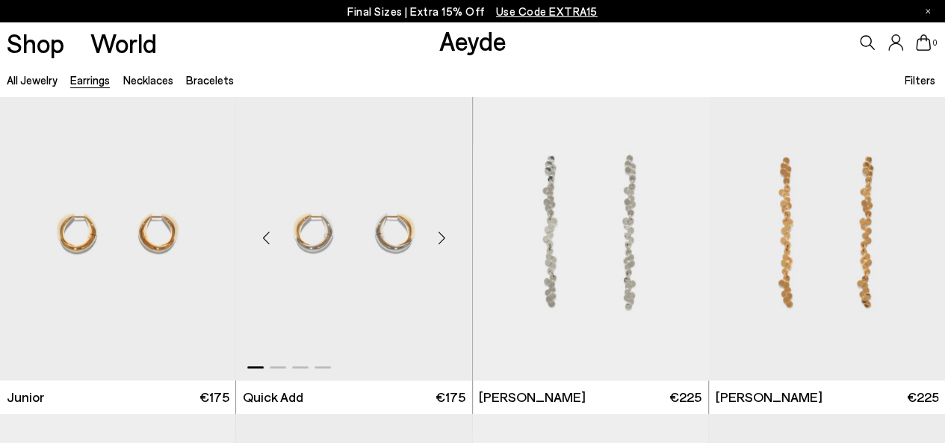
click at [441, 237] on div "Next slide" at bounding box center [442, 238] width 45 height 45
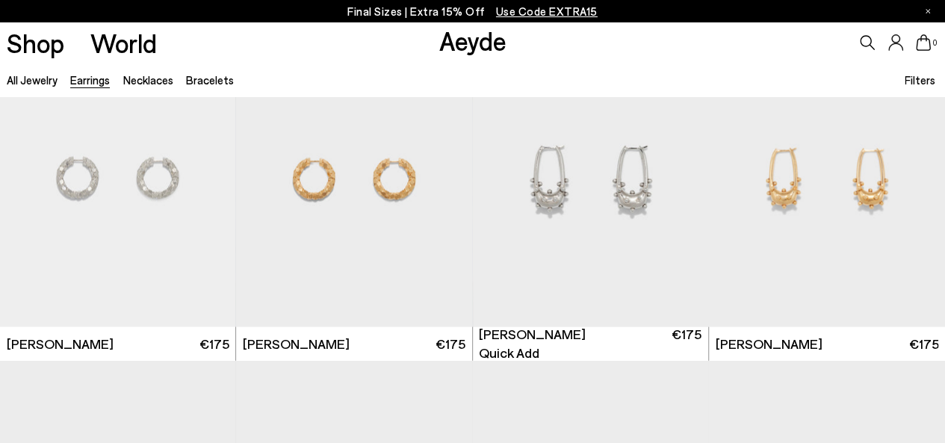
scroll to position [1568, 0]
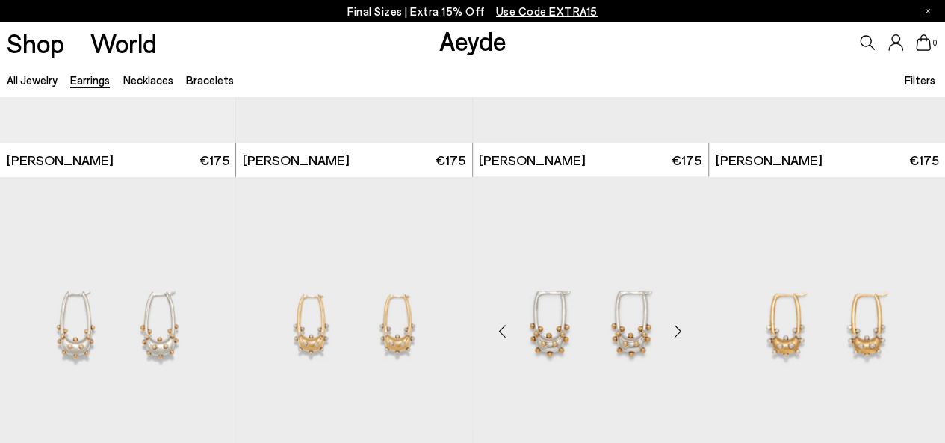
click at [674, 330] on div "Next slide" at bounding box center [678, 330] width 45 height 45
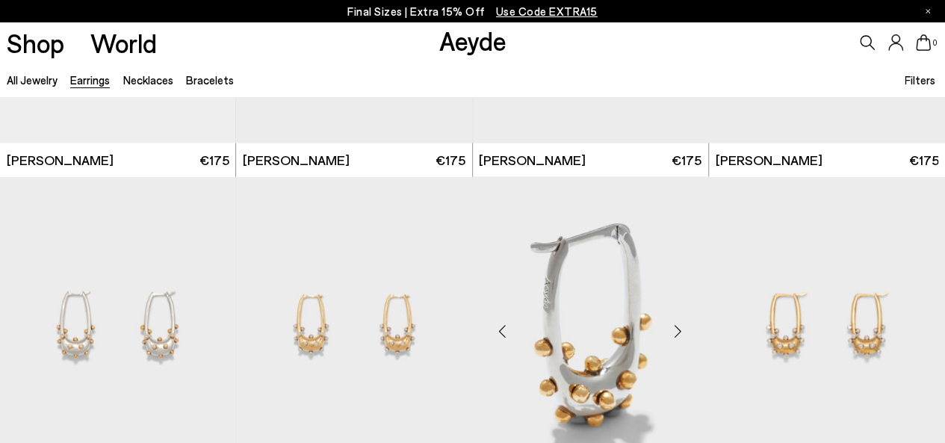
click at [678, 328] on div "Next slide" at bounding box center [678, 330] width 45 height 45
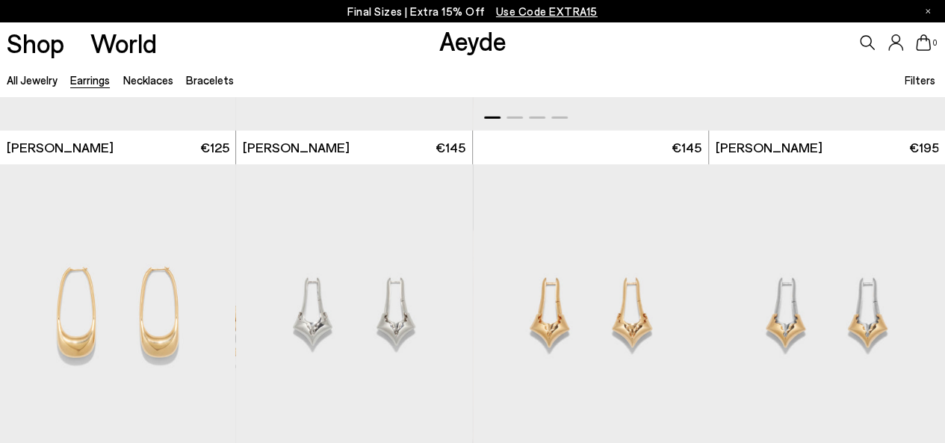
scroll to position [2315, 0]
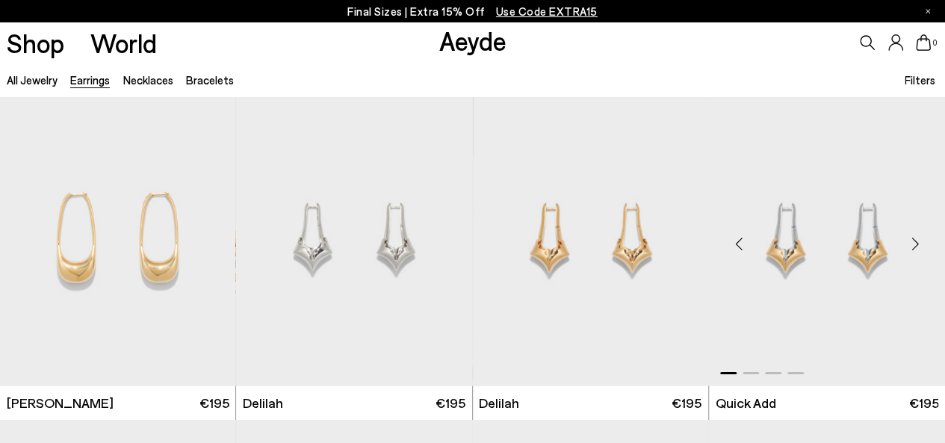
click at [916, 244] on div "Next slide" at bounding box center [914, 243] width 45 height 45
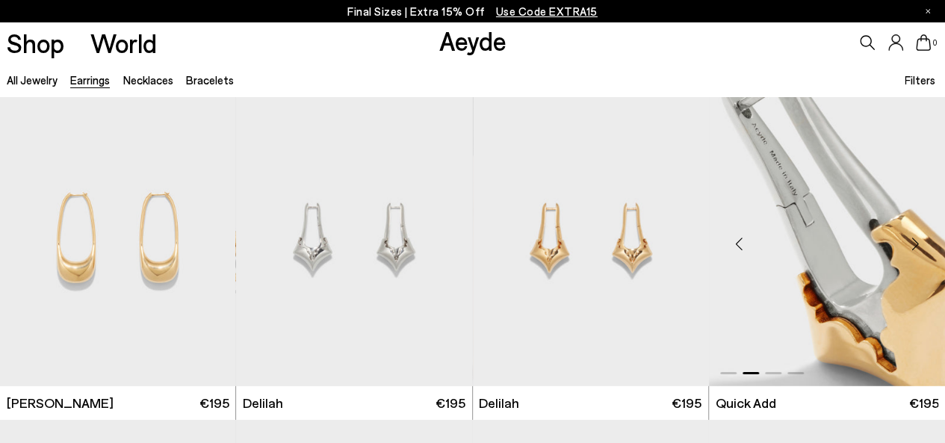
click at [916, 244] on div "Next slide" at bounding box center [914, 243] width 45 height 45
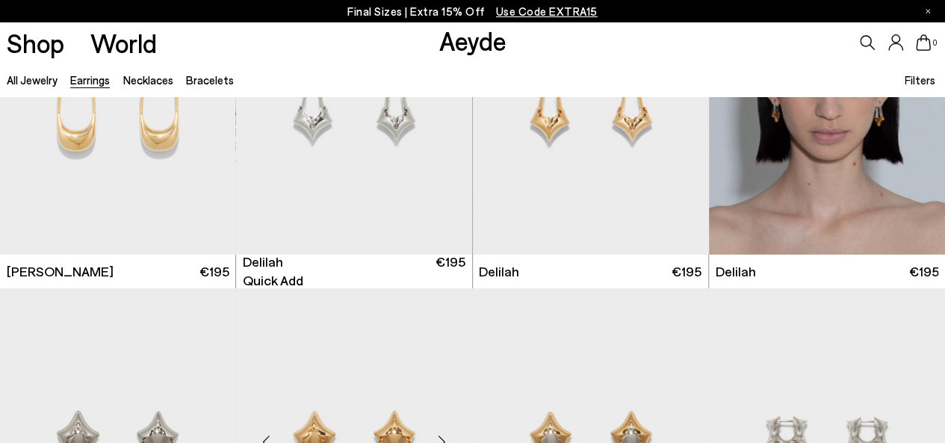
scroll to position [2614, 0]
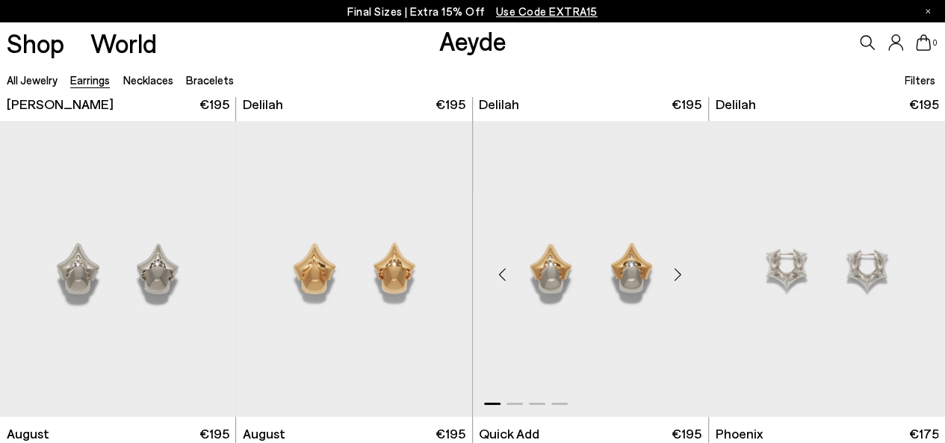
click at [679, 272] on div "Next slide" at bounding box center [678, 274] width 45 height 45
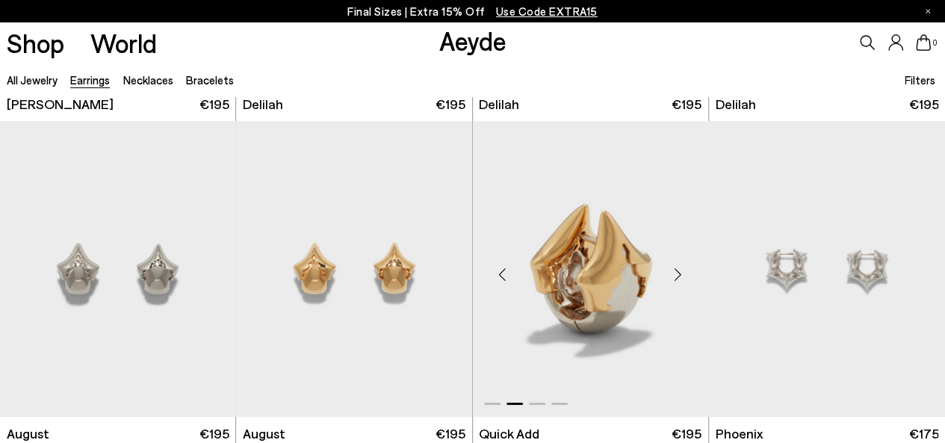
click at [679, 272] on div "Next slide" at bounding box center [678, 274] width 45 height 45
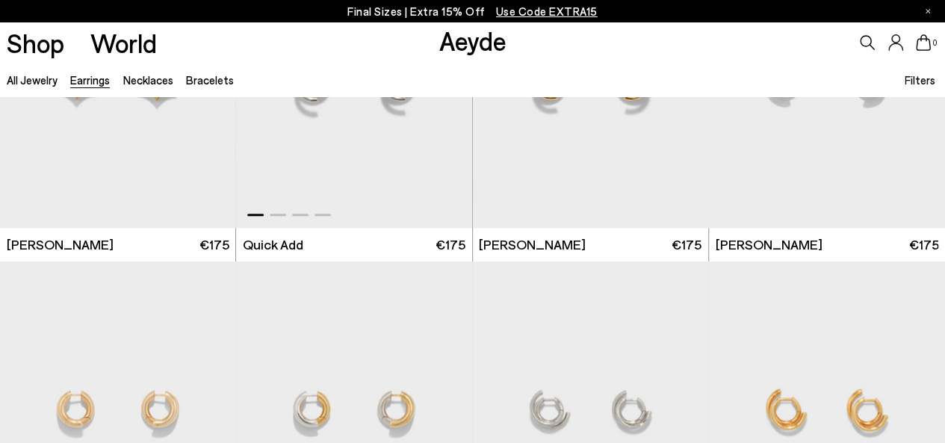
scroll to position [3510, 0]
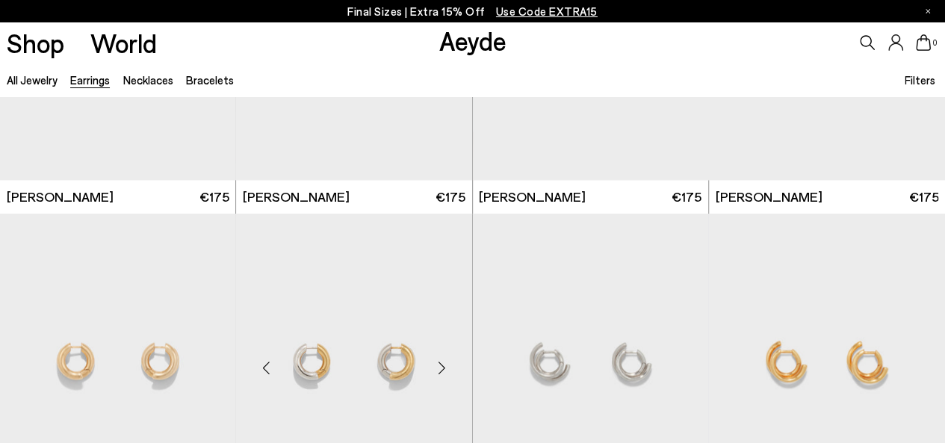
click at [446, 370] on div "Next slide" at bounding box center [442, 367] width 45 height 45
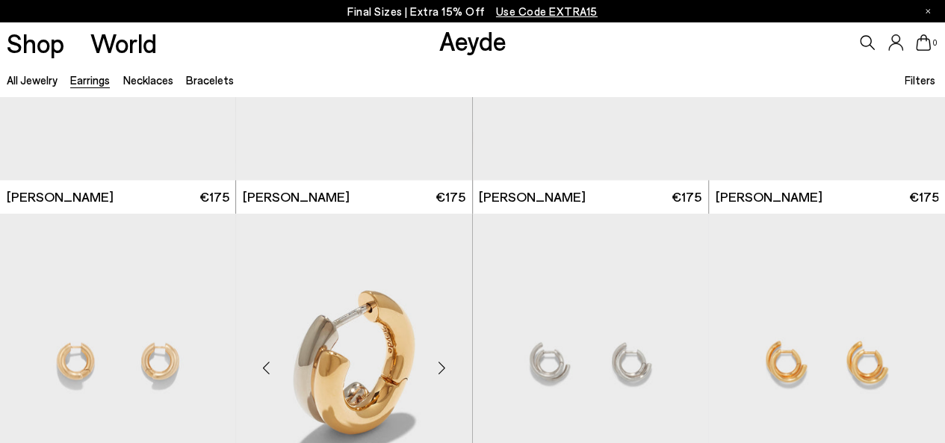
click at [447, 367] on div "Next slide" at bounding box center [442, 367] width 45 height 45
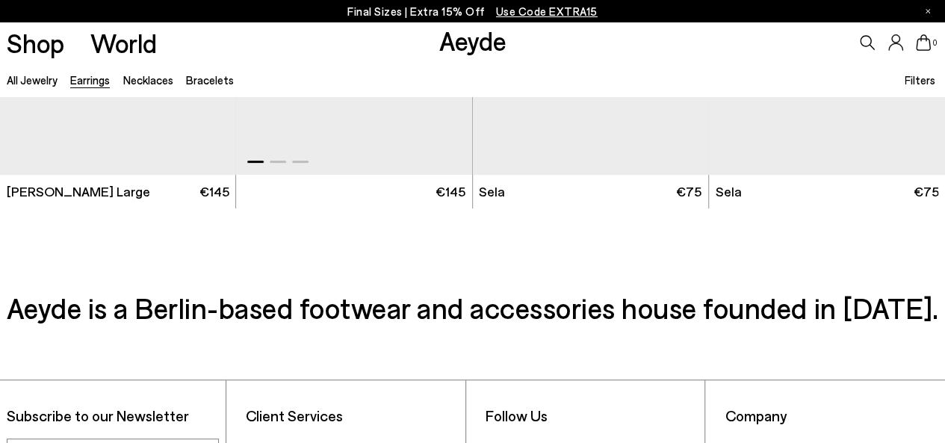
scroll to position [5750, 0]
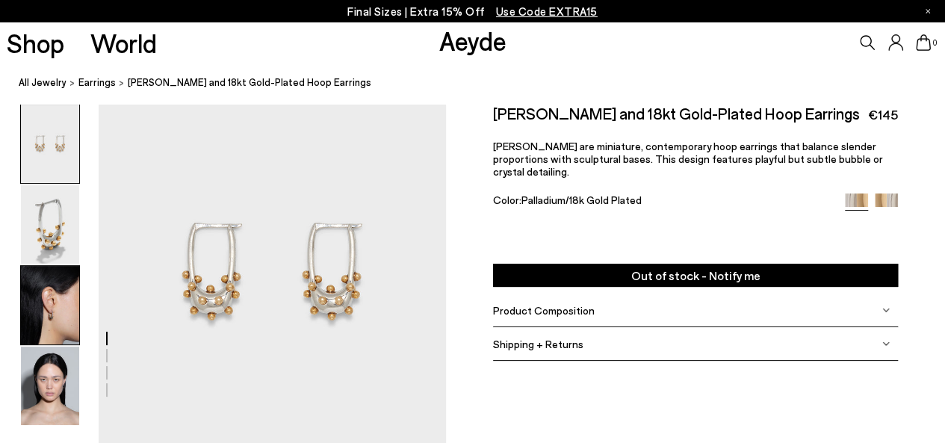
click at [30, 308] on img at bounding box center [50, 305] width 58 height 78
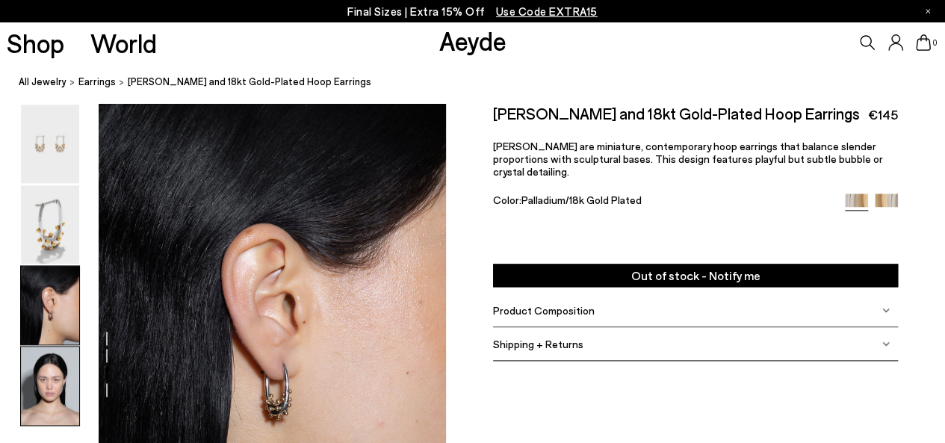
click at [53, 383] on img at bounding box center [50, 386] width 58 height 78
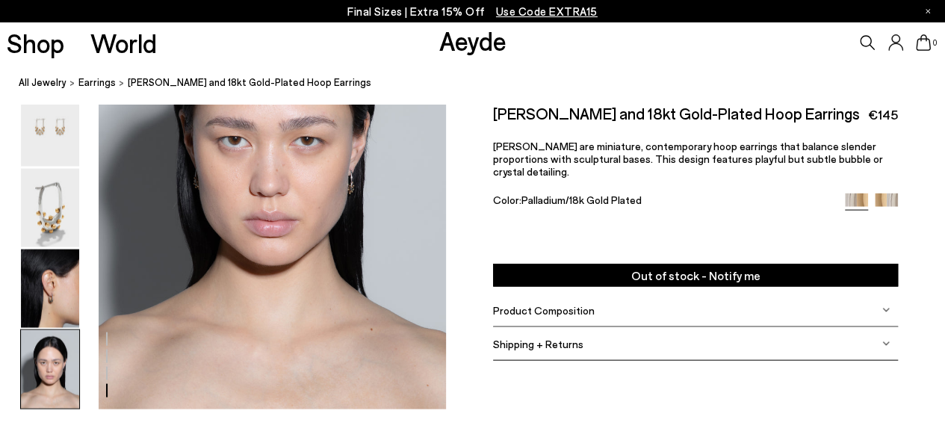
scroll to position [1450, 0]
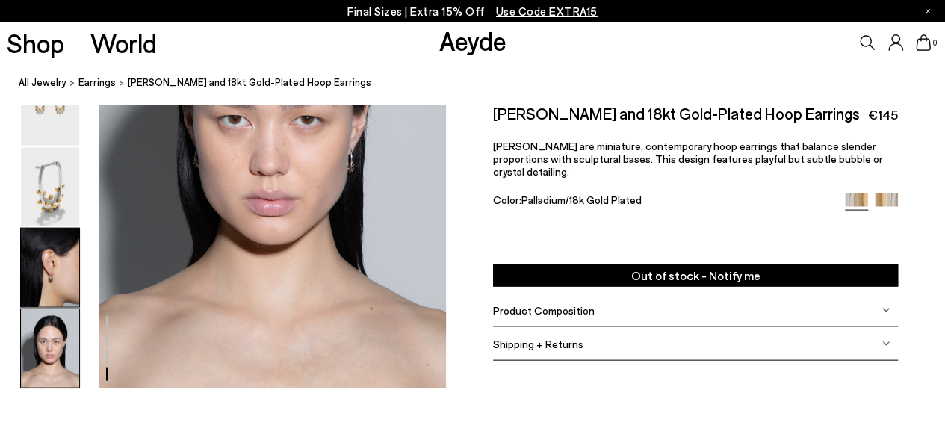
click at [43, 255] on img at bounding box center [50, 268] width 58 height 78
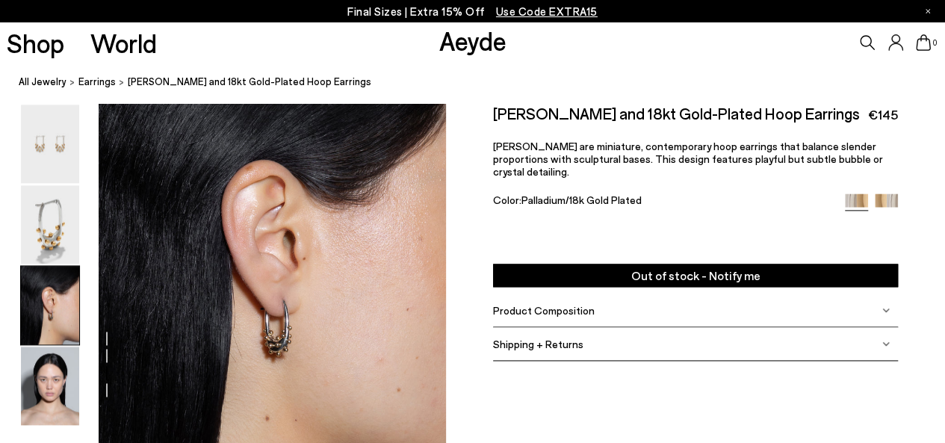
scroll to position [808, 0]
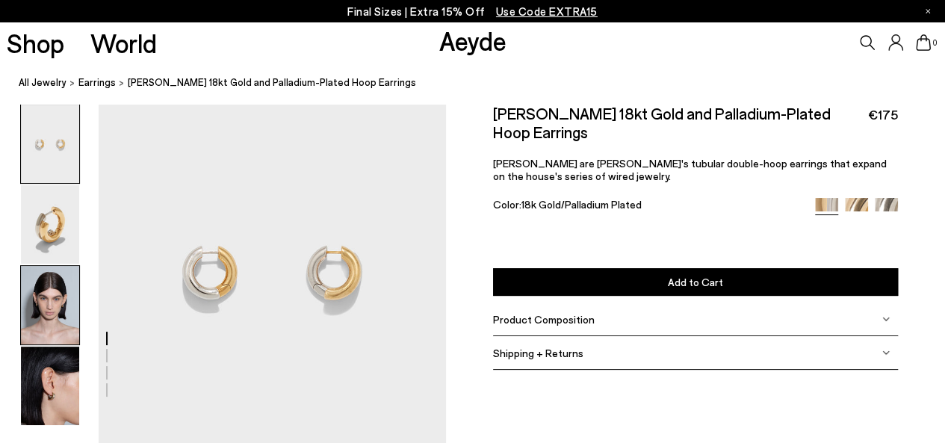
click at [64, 313] on img at bounding box center [50, 305] width 58 height 78
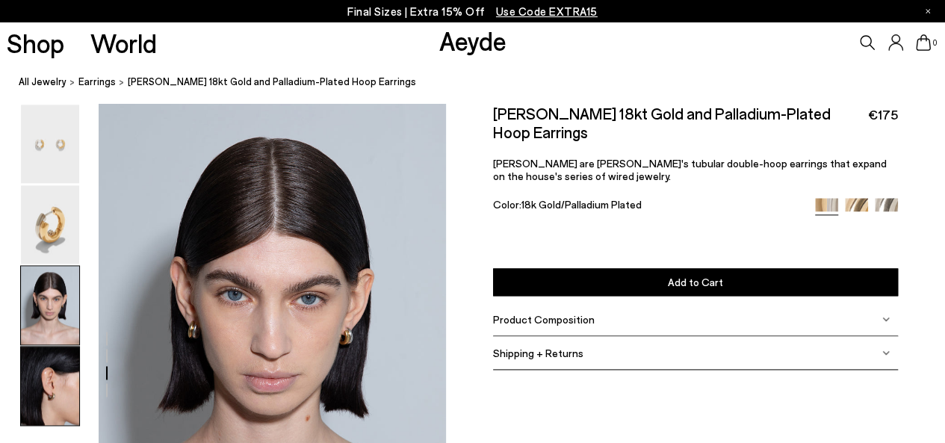
click at [65, 385] on img at bounding box center [50, 386] width 58 height 78
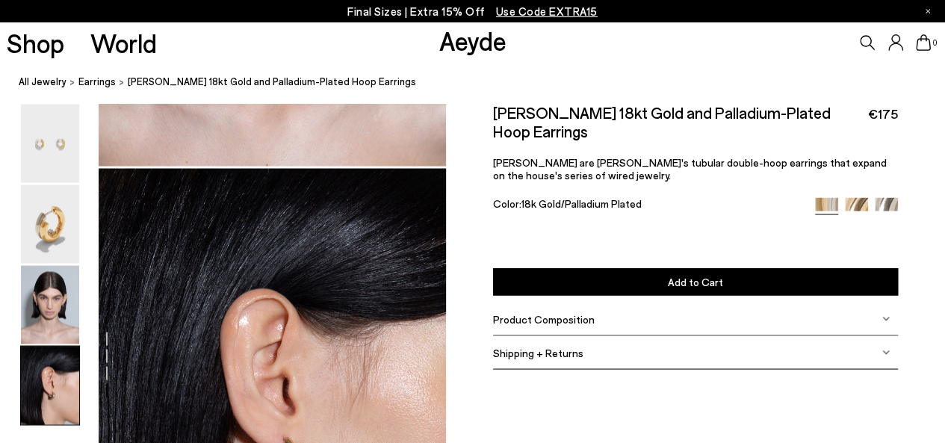
scroll to position [1375, 0]
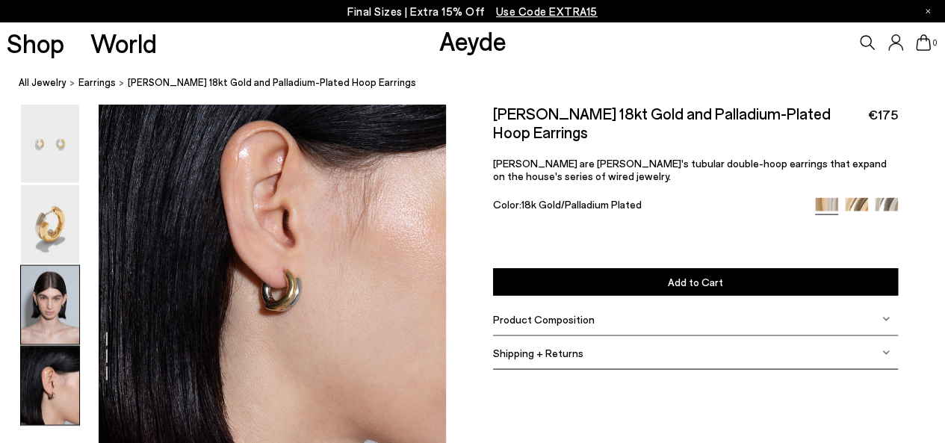
click at [54, 307] on img at bounding box center [50, 305] width 58 height 78
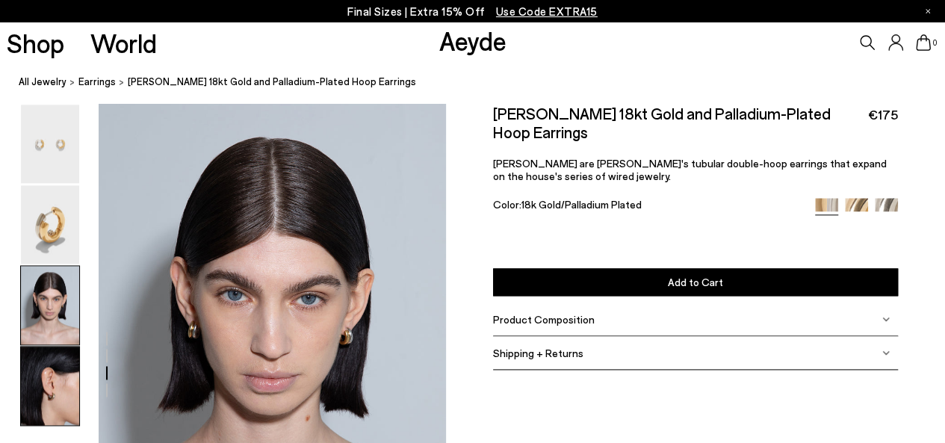
scroll to position [808, 0]
click at [52, 389] on img at bounding box center [50, 386] width 58 height 78
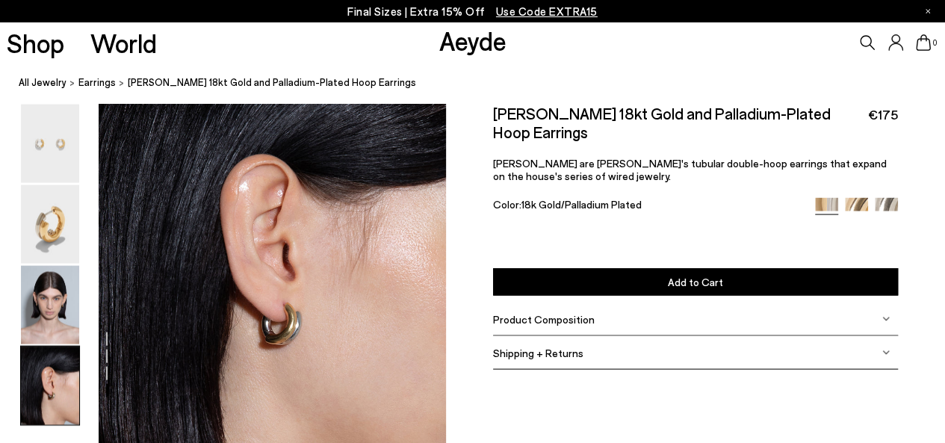
scroll to position [1375, 0]
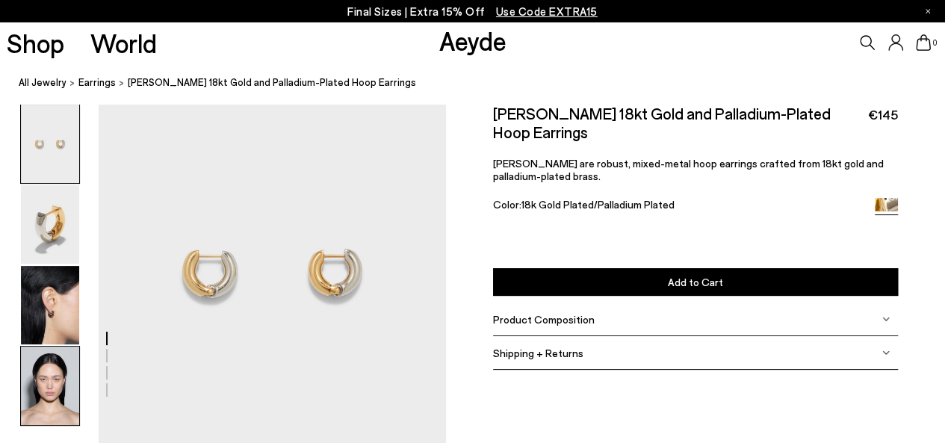
click at [64, 373] on img at bounding box center [50, 386] width 58 height 78
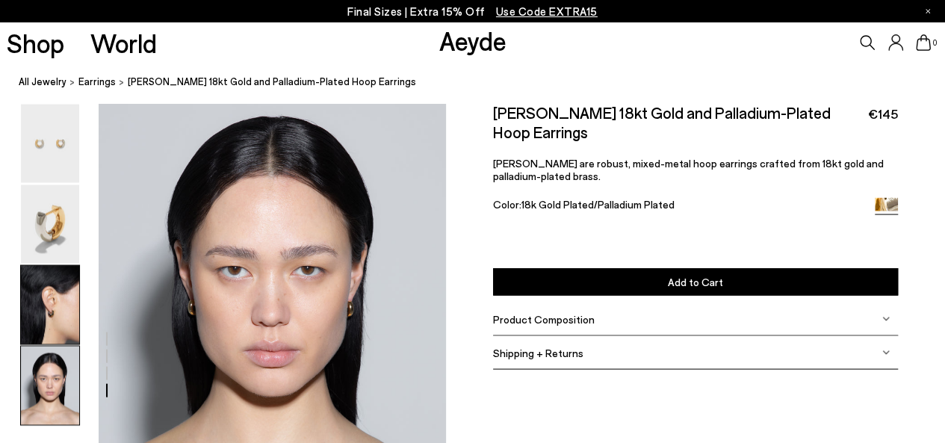
scroll to position [1375, 0]
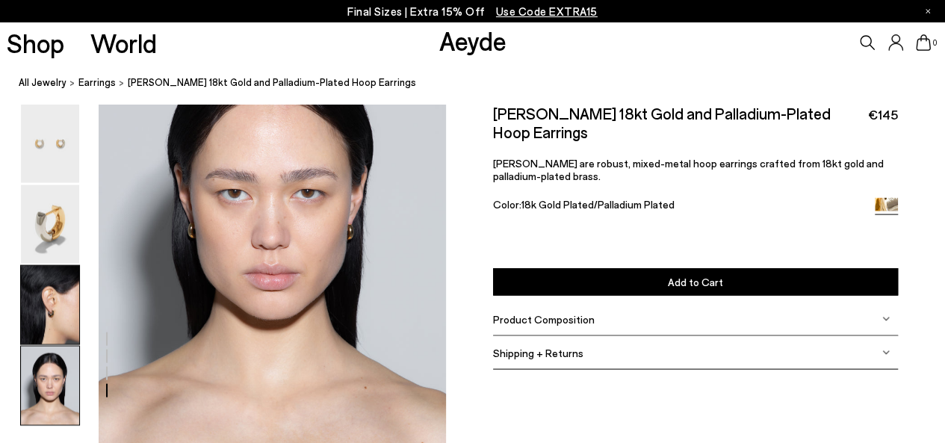
click at [49, 308] on img at bounding box center [50, 305] width 58 height 78
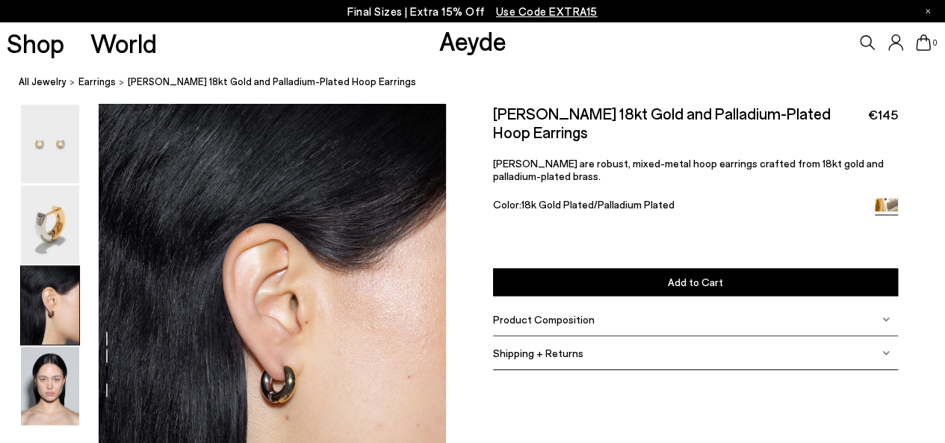
scroll to position [808, 0]
click at [49, 385] on img at bounding box center [50, 386] width 58 height 78
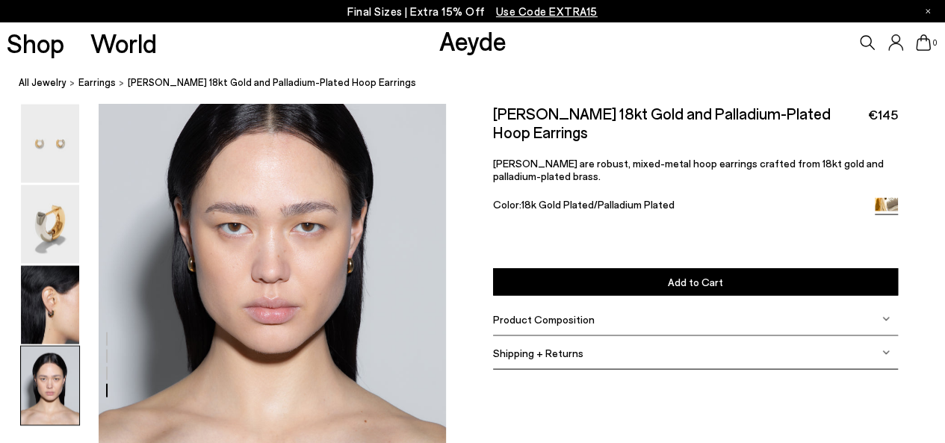
scroll to position [1375, 0]
